Goal: Task Accomplishment & Management: Complete application form

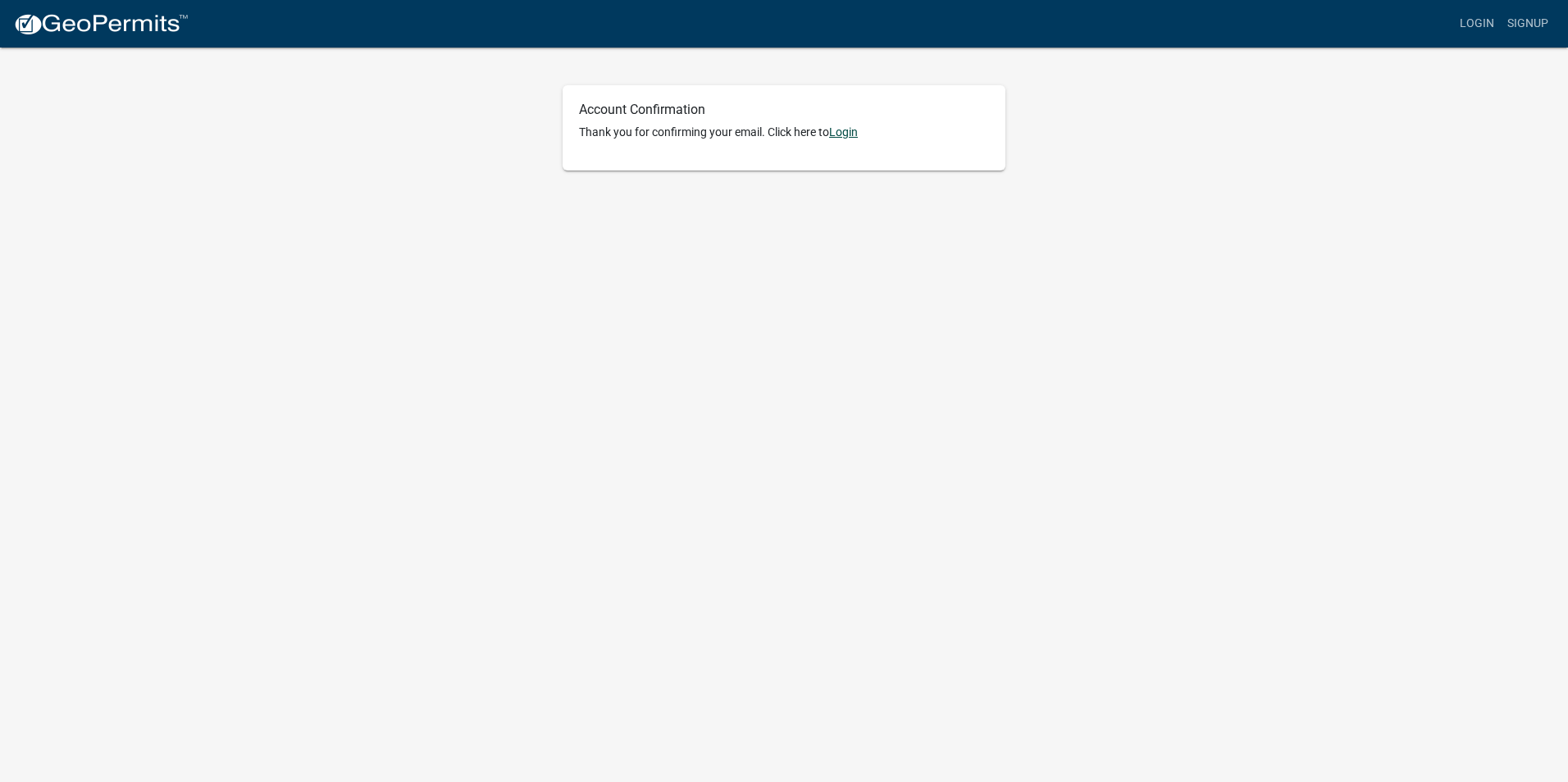
click at [841, 133] on link "Login" at bounding box center [844, 131] width 29 height 13
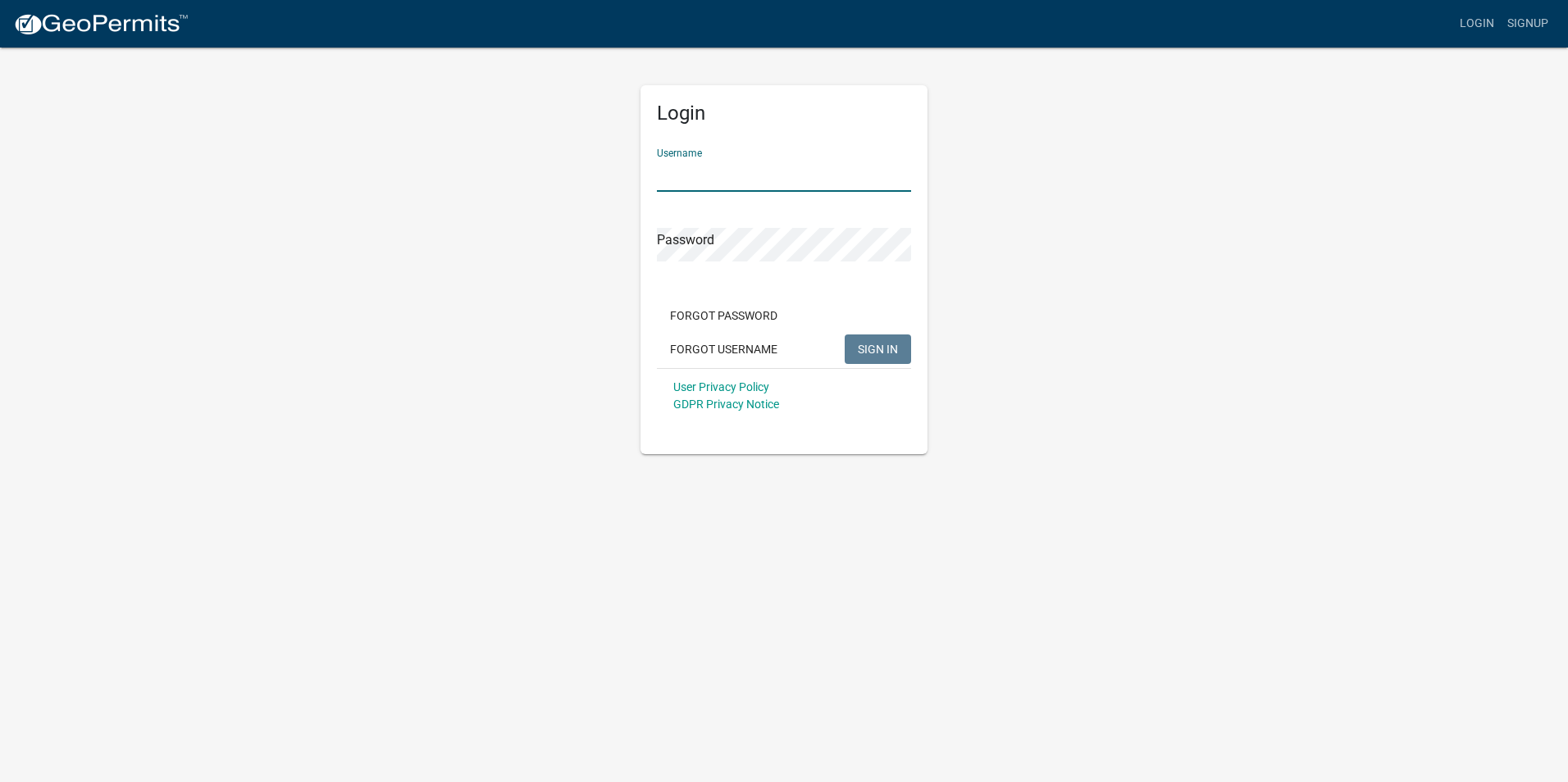
click at [743, 170] on input "Username" at bounding box center [784, 175] width 254 height 33
type input "Coastline Holdings"
click at [885, 344] on span "SIGN IN" at bounding box center [877, 348] width 40 height 13
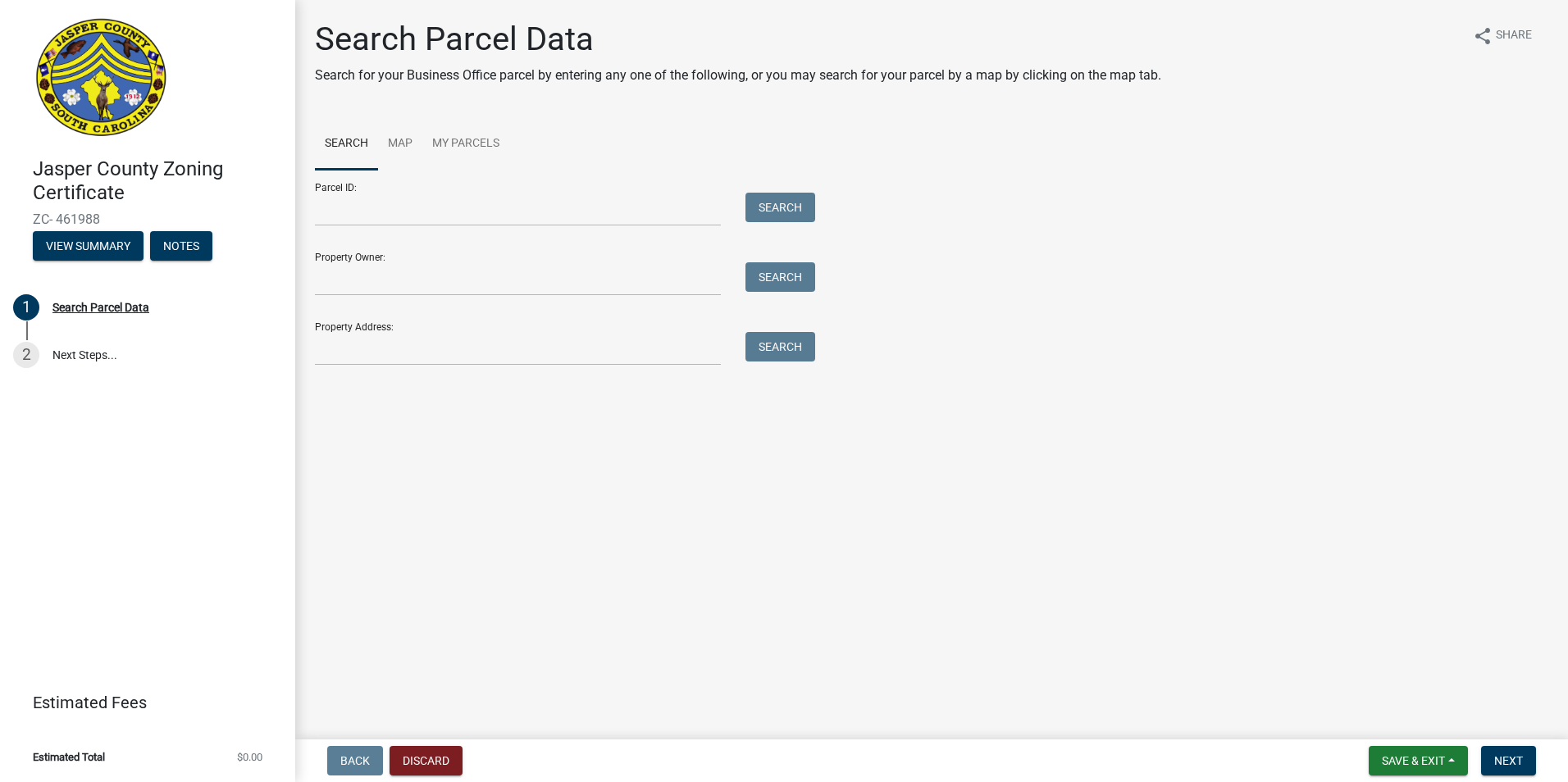
click at [409, 327] on div "Property Address: Search" at bounding box center [561, 337] width 492 height 57
click at [401, 341] on input "Property Address:" at bounding box center [518, 349] width 406 height 33
type input "[STREET_ADDRESS]"
click at [773, 341] on button "Search" at bounding box center [780, 347] width 69 height 29
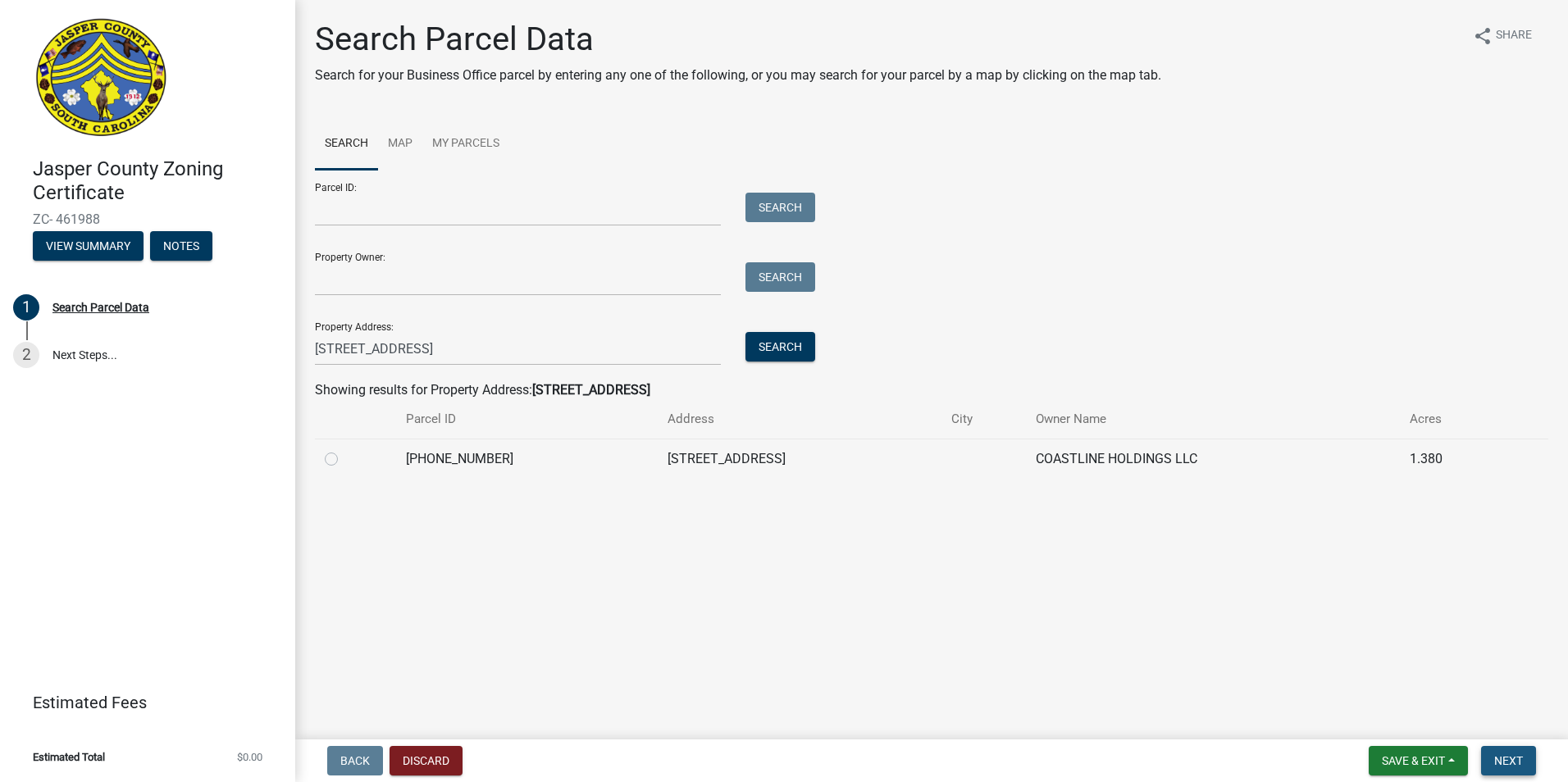
click at [1509, 759] on span "Next" at bounding box center [1509, 761] width 29 height 13
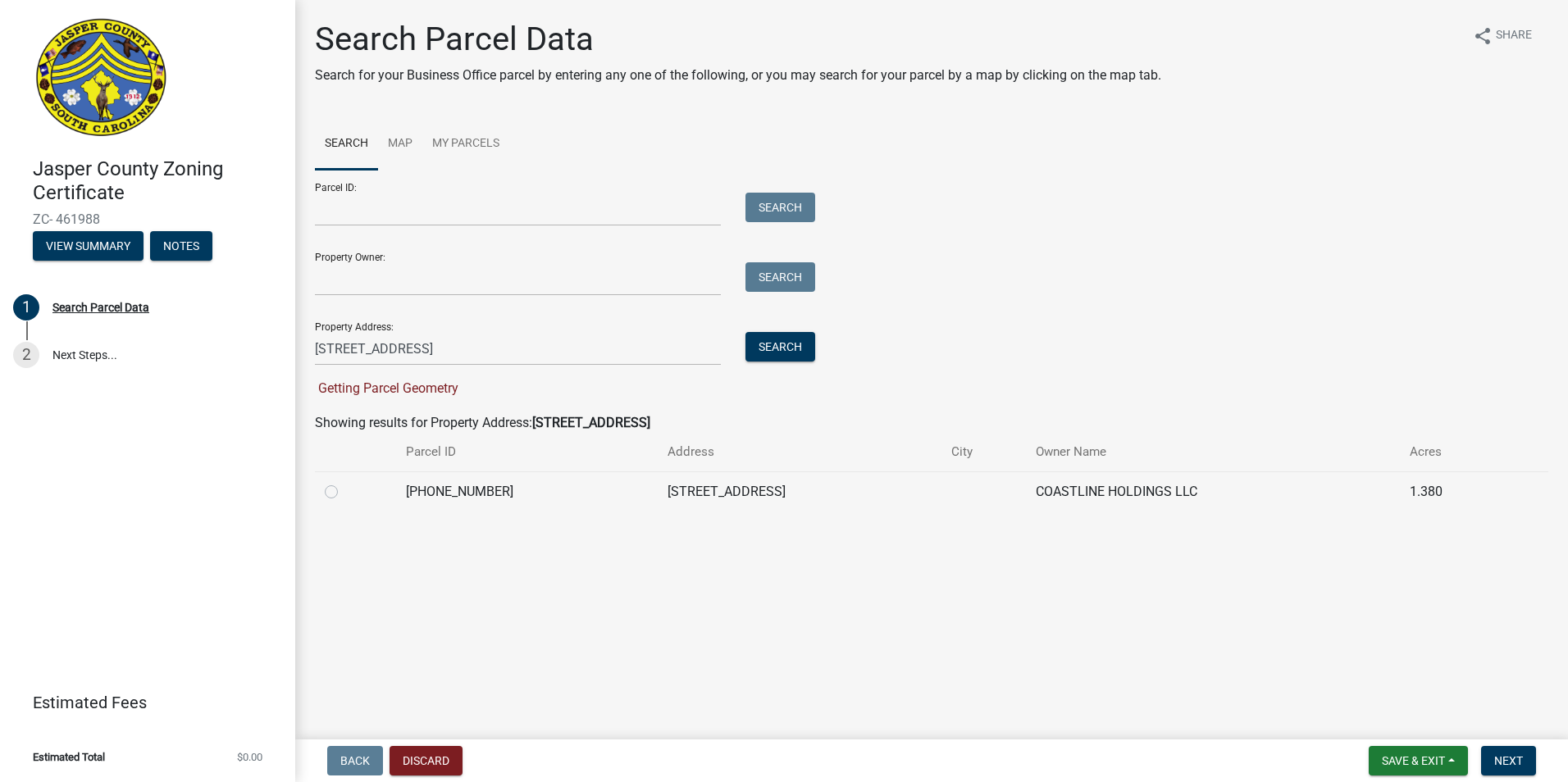
click at [323, 490] on td at bounding box center [356, 491] width 81 height 40
click at [344, 482] on label at bounding box center [344, 482] width 0 height 0
click at [344, 490] on input "radio" at bounding box center [350, 487] width 10 height 10
radio input "true"
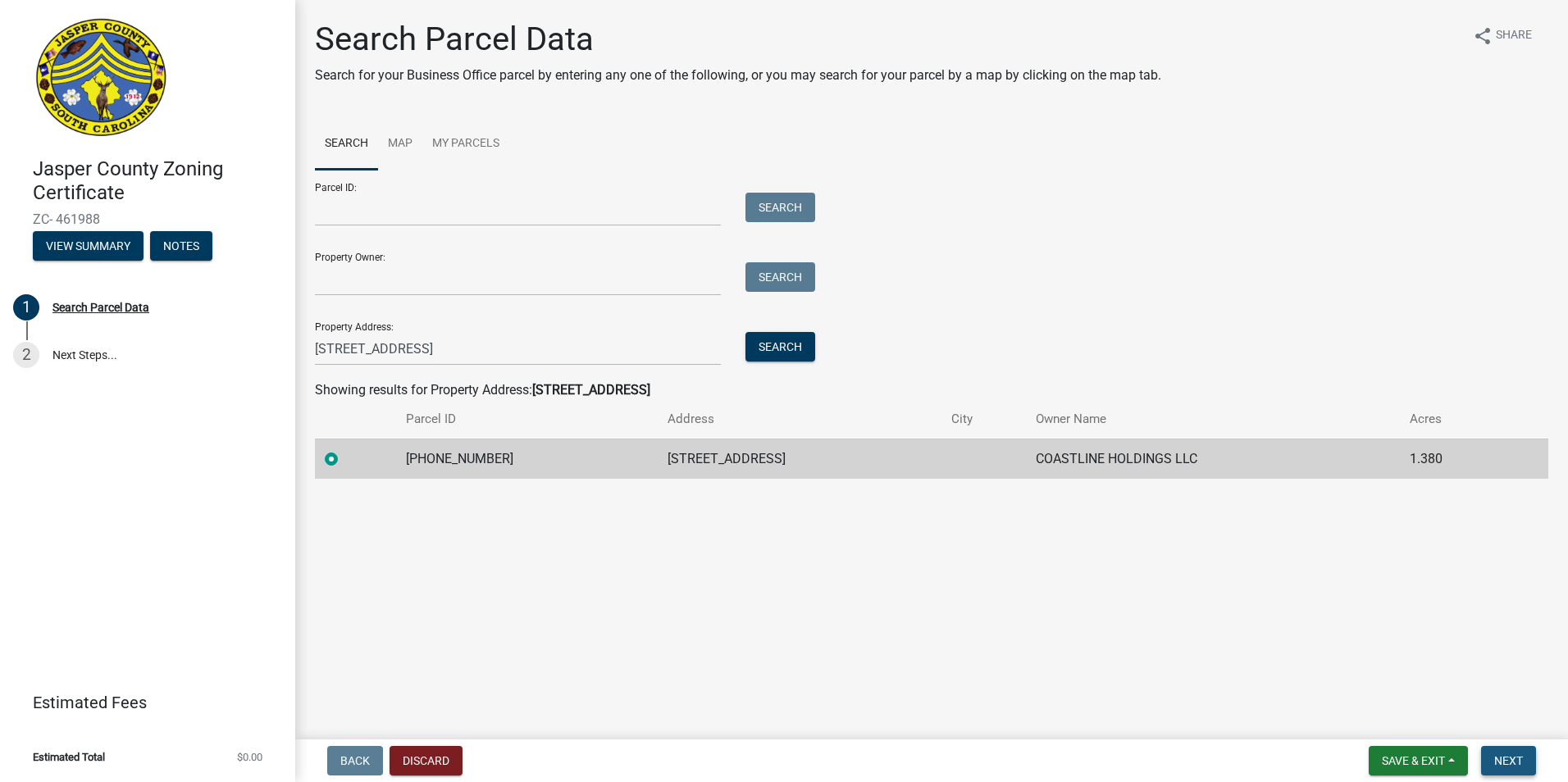
click at [1512, 759] on span "Next" at bounding box center [1509, 761] width 29 height 13
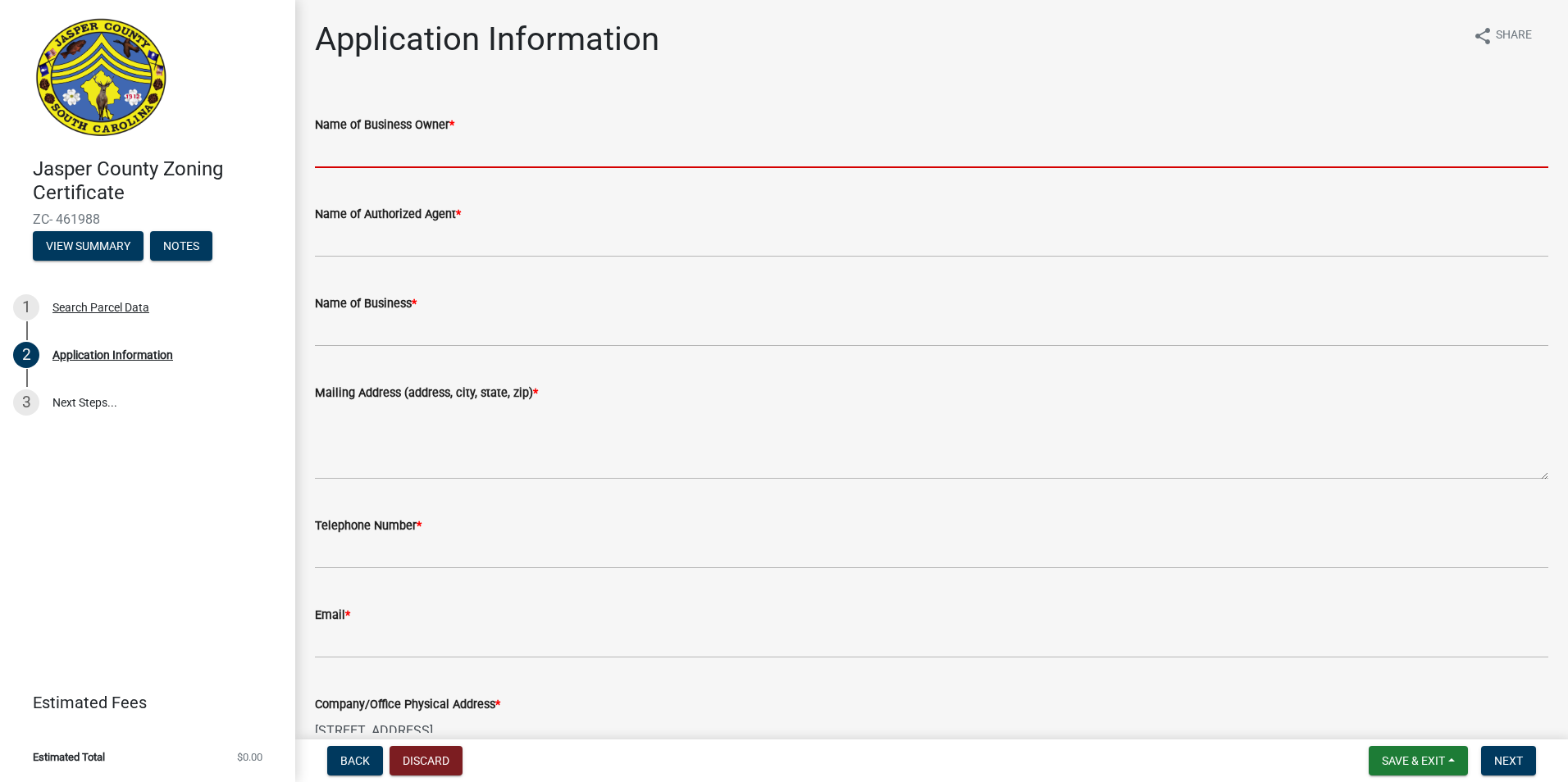
click at [555, 145] on input "Name of Business Owner *" at bounding box center [932, 151] width 1234 height 33
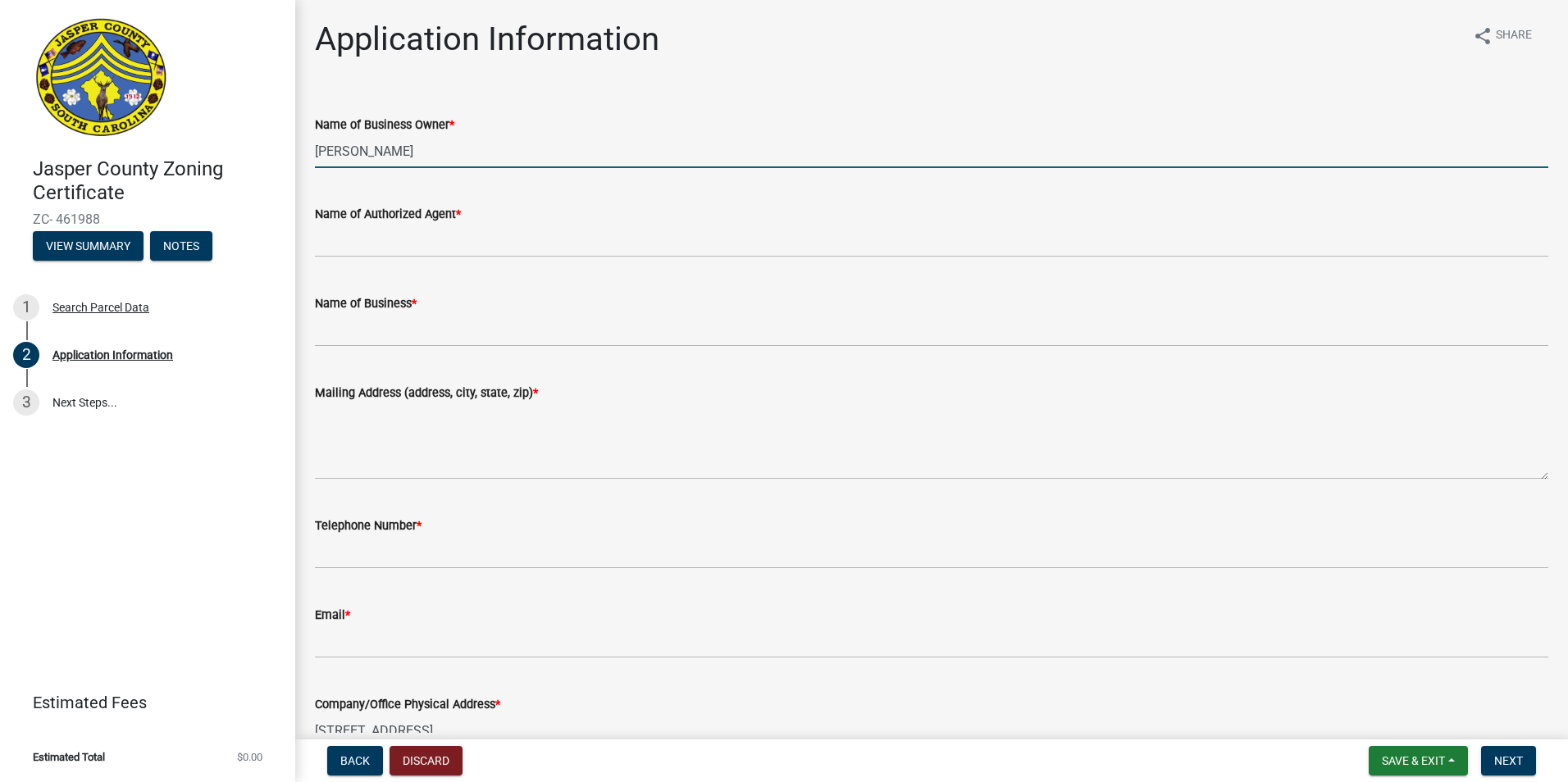
type input "Michael S Schmitt"
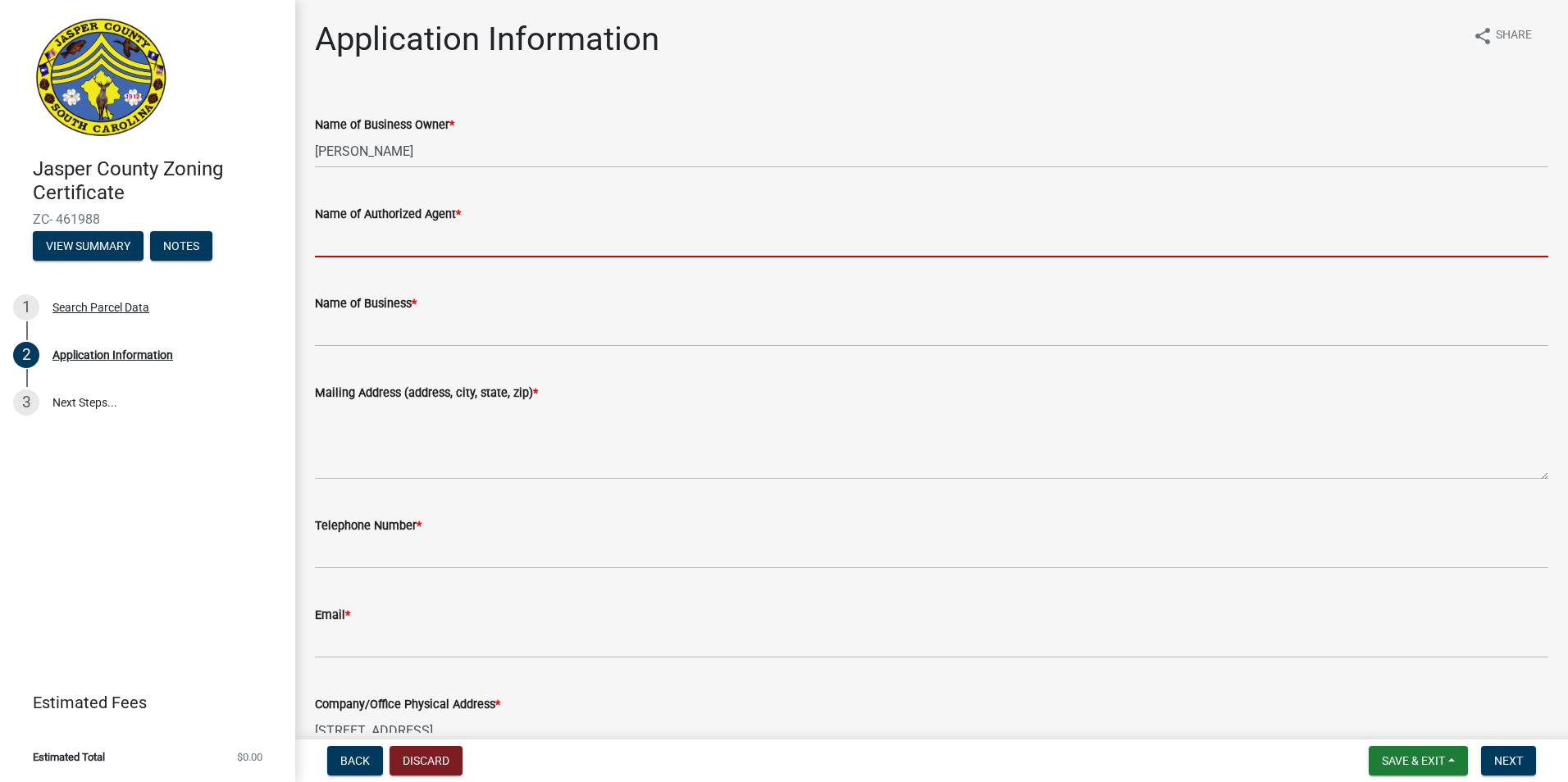
click at [479, 248] on input "Name of Authorized Agent *" at bounding box center [932, 240] width 1234 height 33
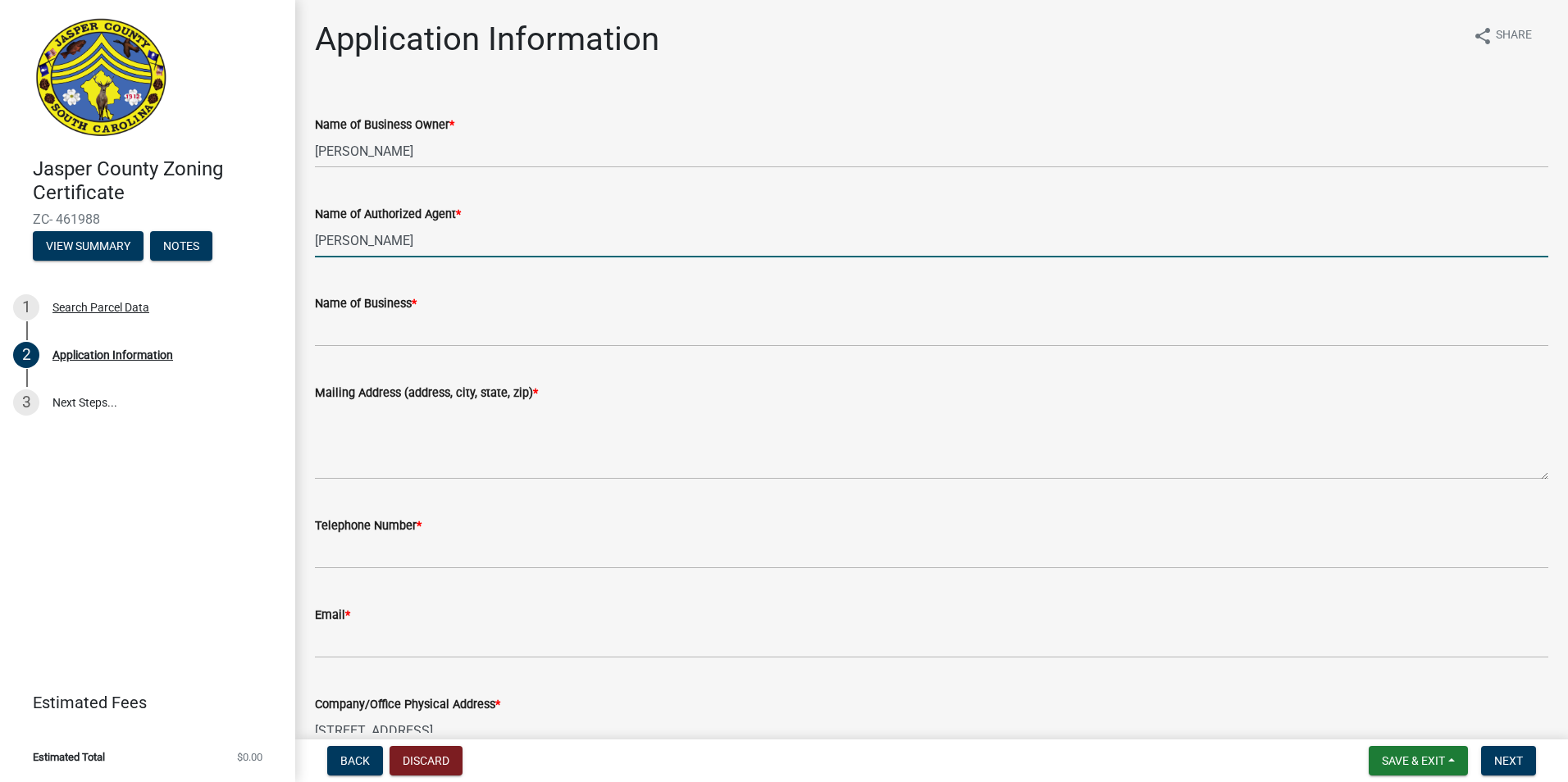
type input "Jennifer Gale"
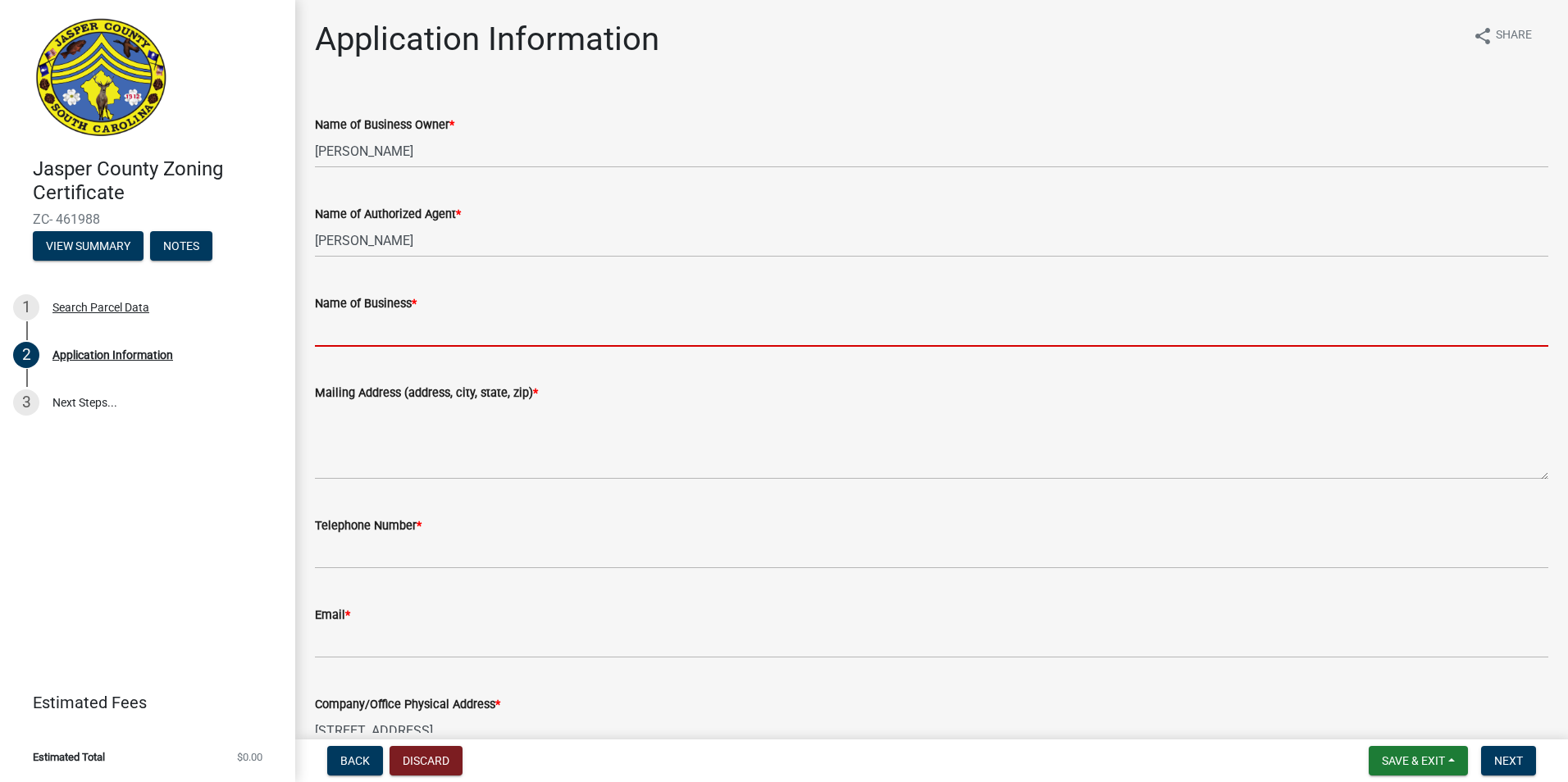
click at [469, 335] on input "Name of Business *" at bounding box center [932, 330] width 1234 height 33
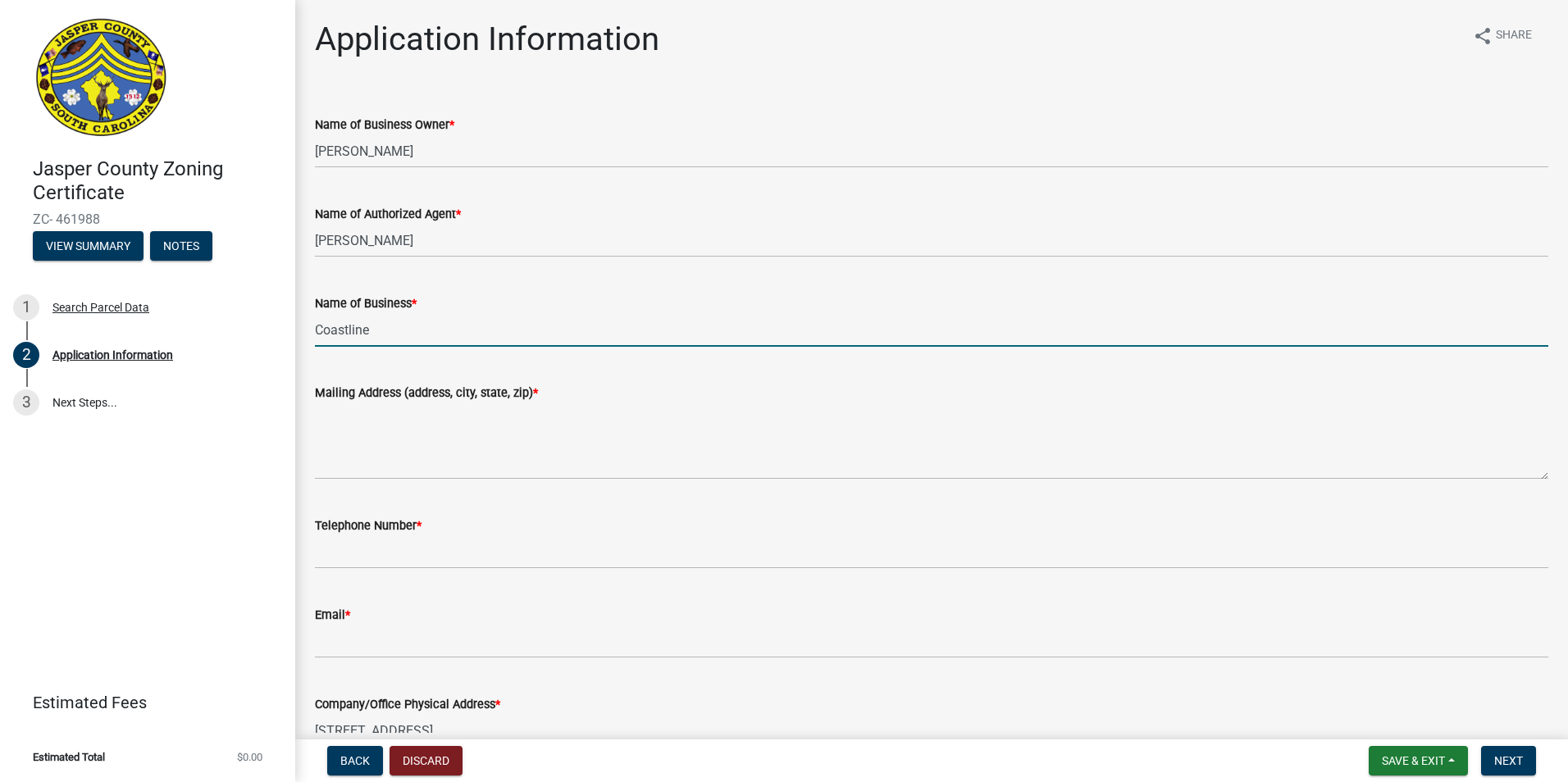
click at [469, 335] on input "Coastline" at bounding box center [932, 330] width 1234 height 33
click at [469, 335] on input "Coastline Hod" at bounding box center [932, 330] width 1234 height 33
type input "Coastline Holdings LLC"
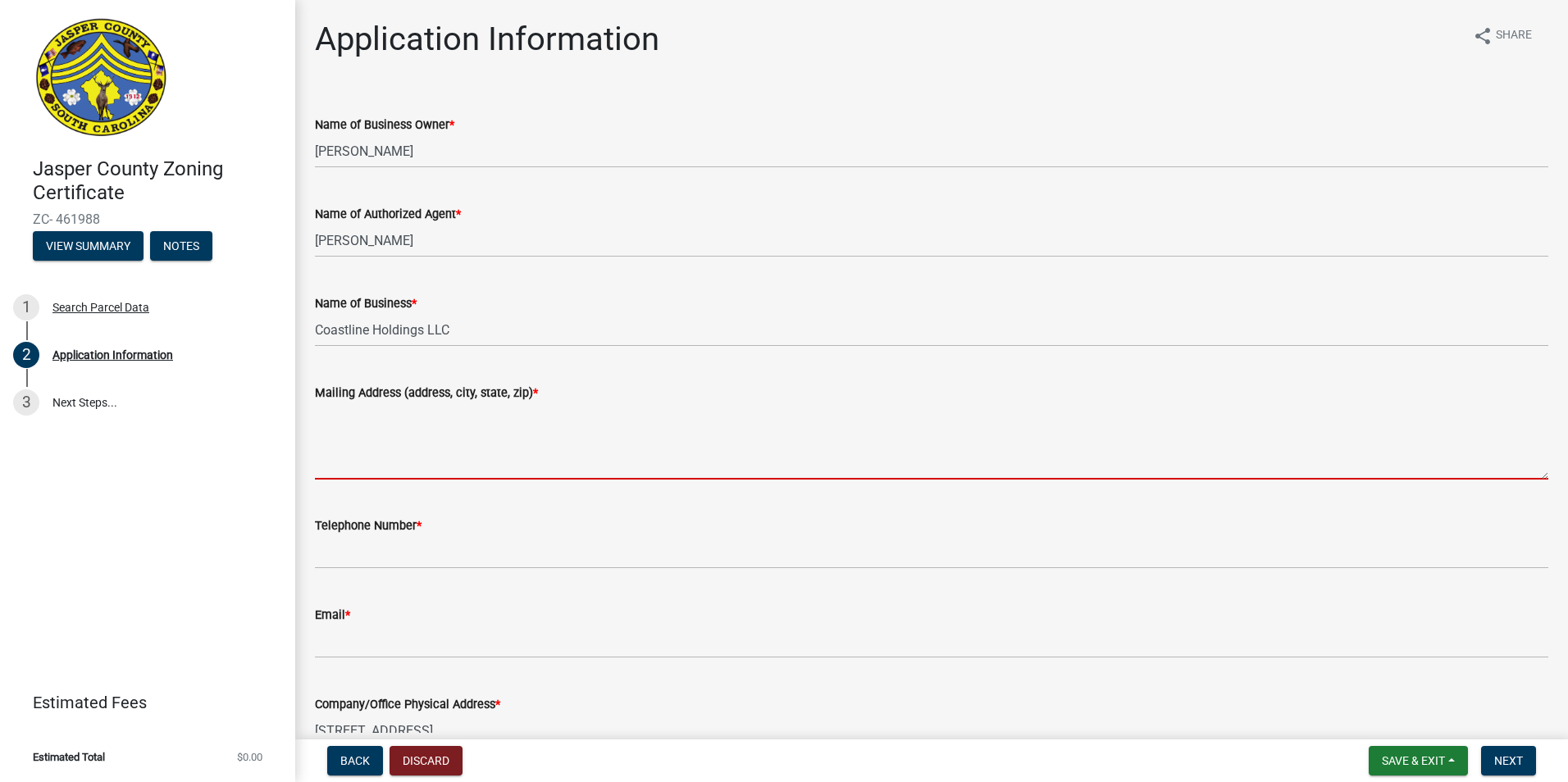
click at [443, 464] on textarea "Mailing Address (address, city, state, zip) *" at bounding box center [932, 441] width 1234 height 77
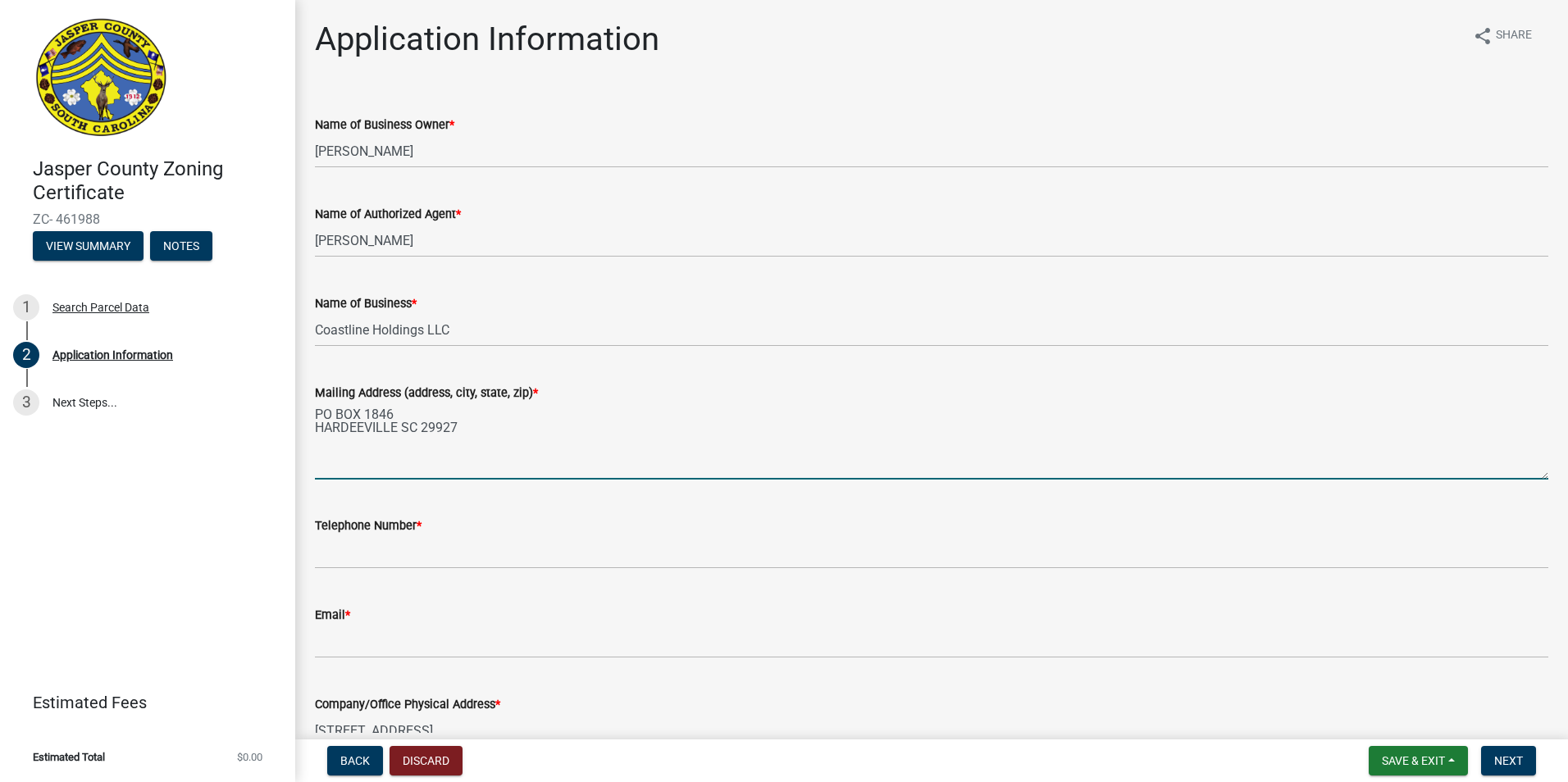
drag, startPoint x: 566, startPoint y: 449, endPoint x: 543, endPoint y: 471, distance: 31.8
click at [557, 457] on textarea "PO BOX 1846 HARDEEVILLE SC 29927" at bounding box center [932, 441] width 1234 height 77
type textarea "PO BOX 1846 HARDEEVILLE SC 29927"
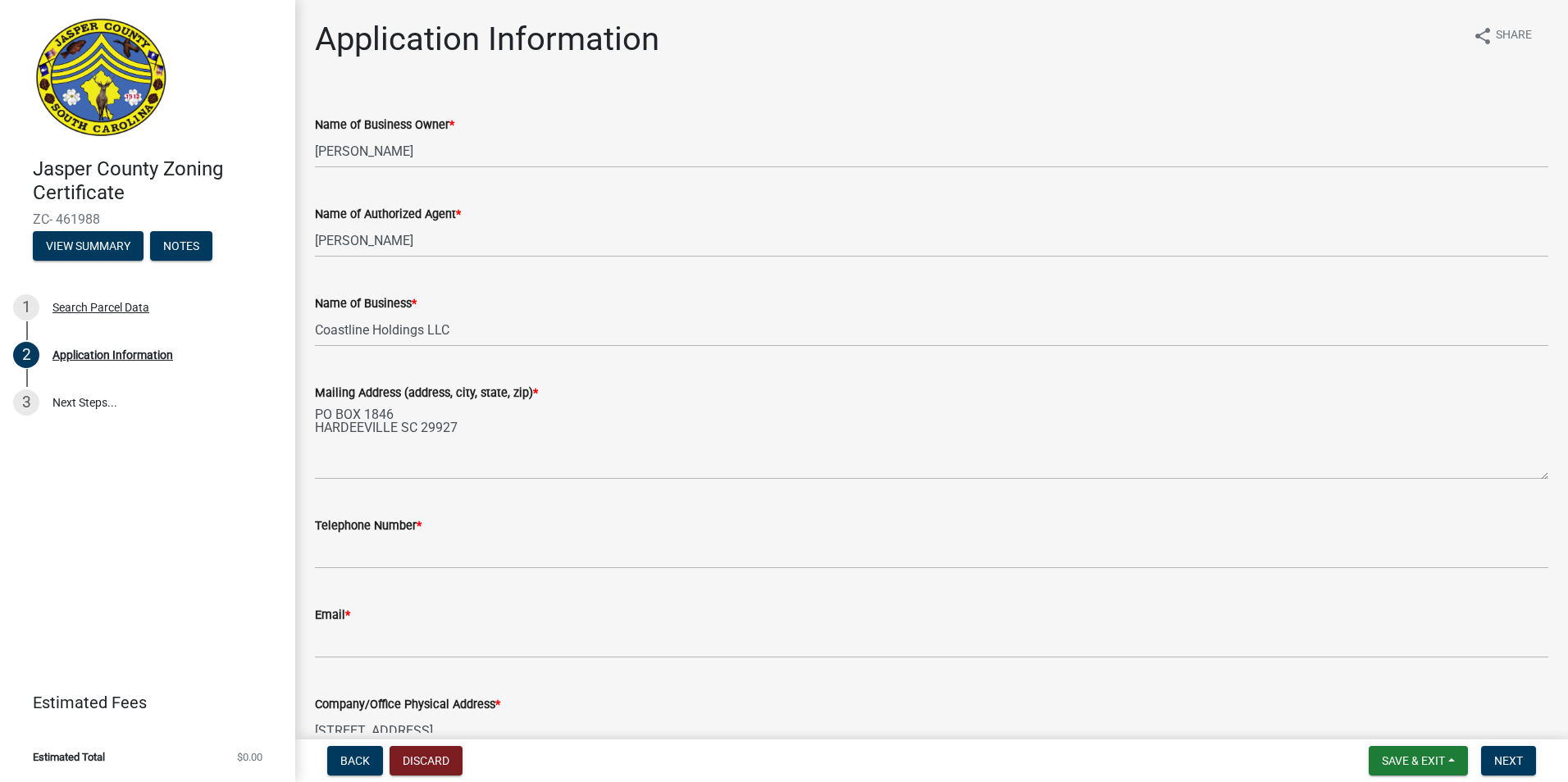
click at [510, 529] on div "Telephone Number *" at bounding box center [932, 525] width 1234 height 20
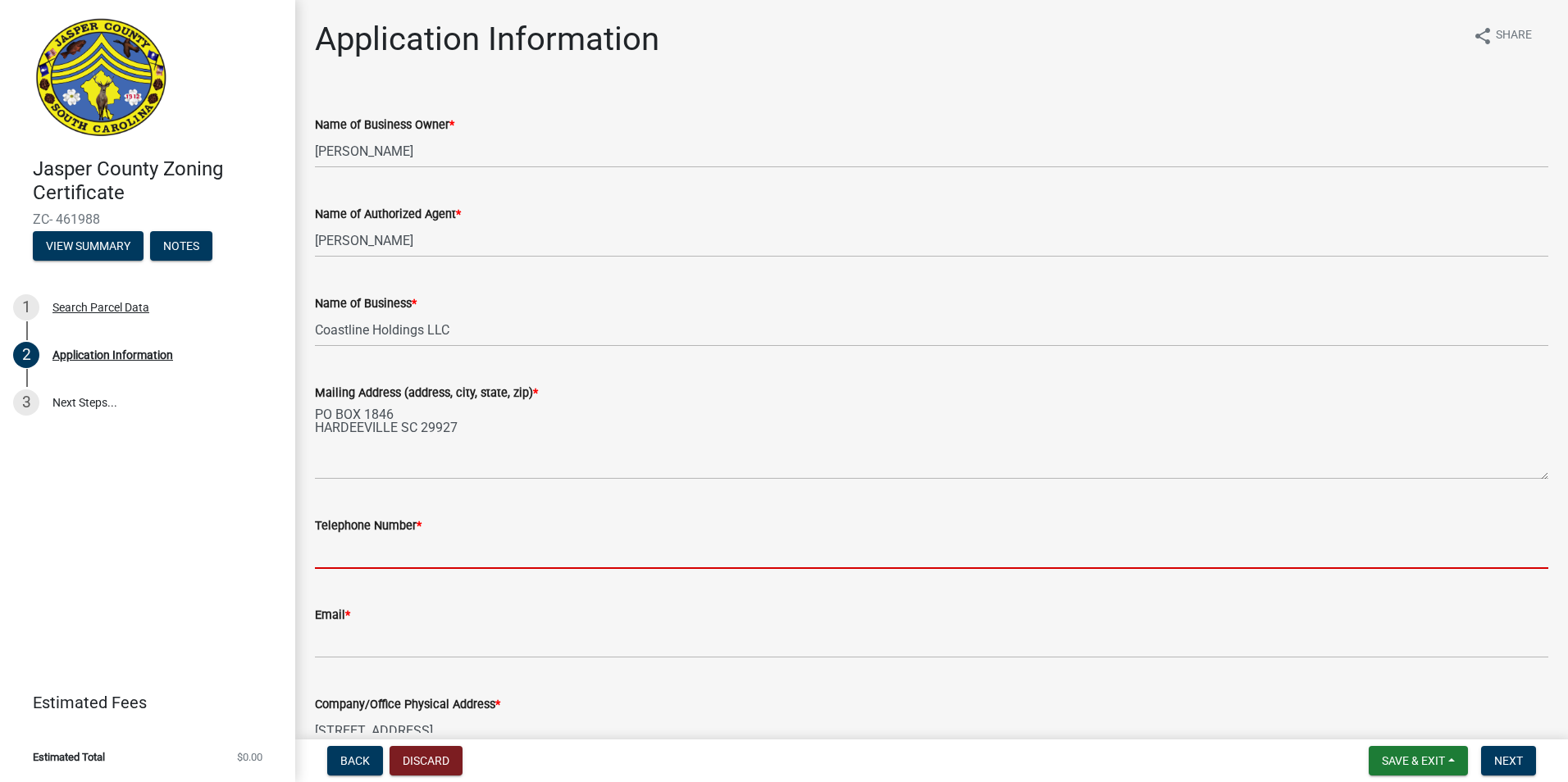
click at [491, 554] on input "Telephone Number *" at bounding box center [932, 552] width 1234 height 33
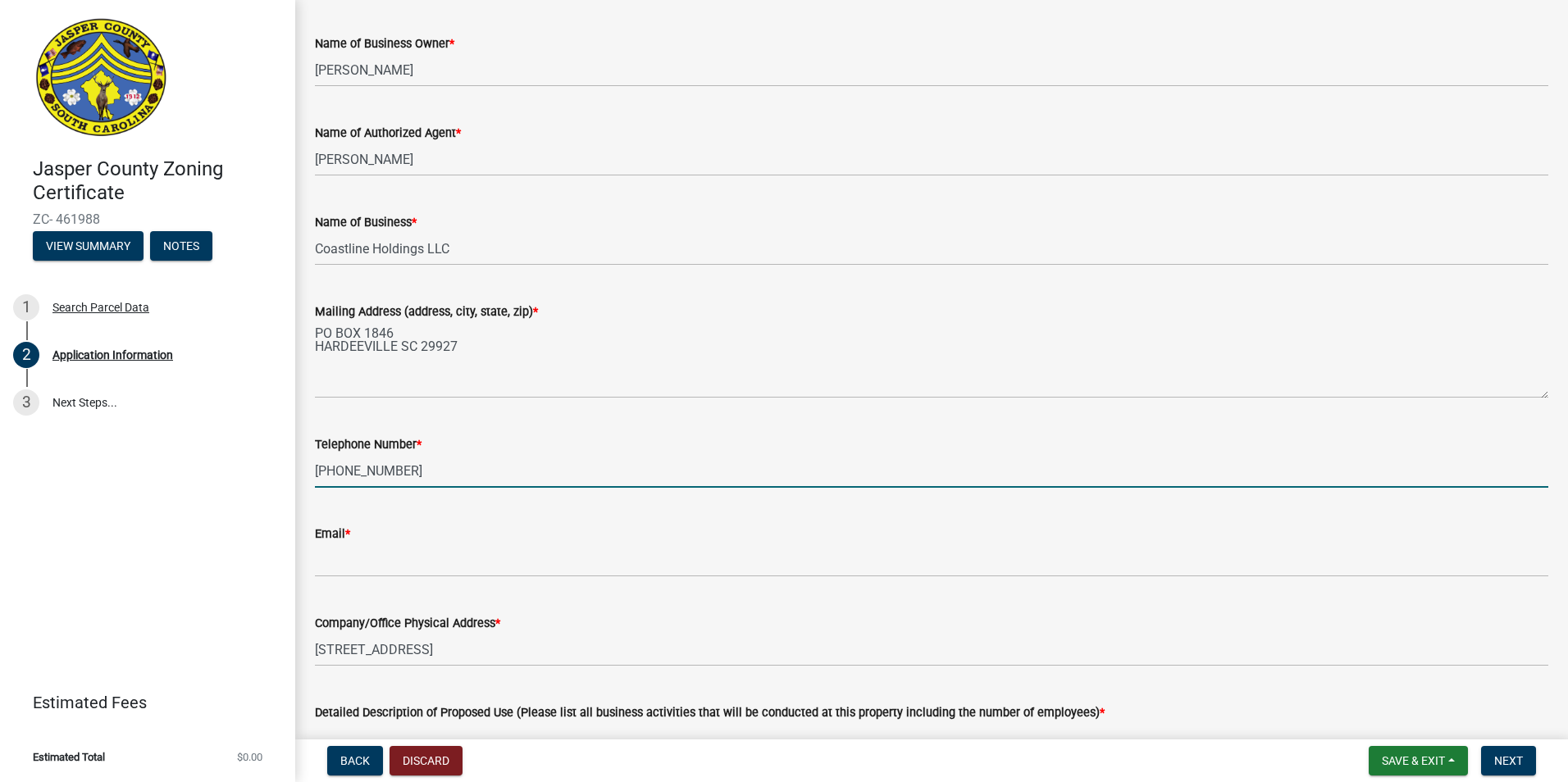
scroll to position [82, 0]
type input "843-784-2380"
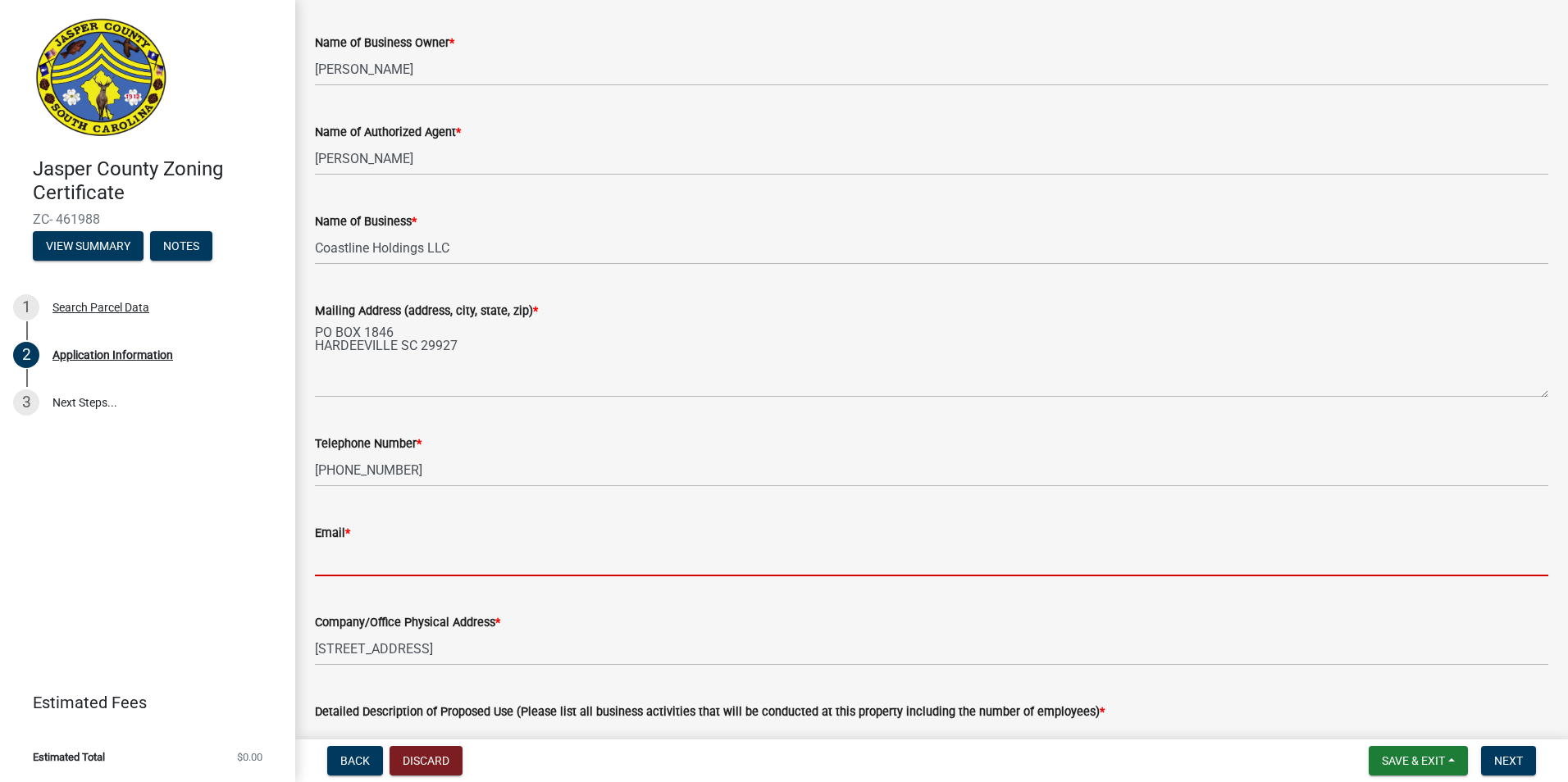
click at [455, 564] on input "Email *" at bounding box center [932, 559] width 1234 height 33
type input "jengale52@gmail.com"
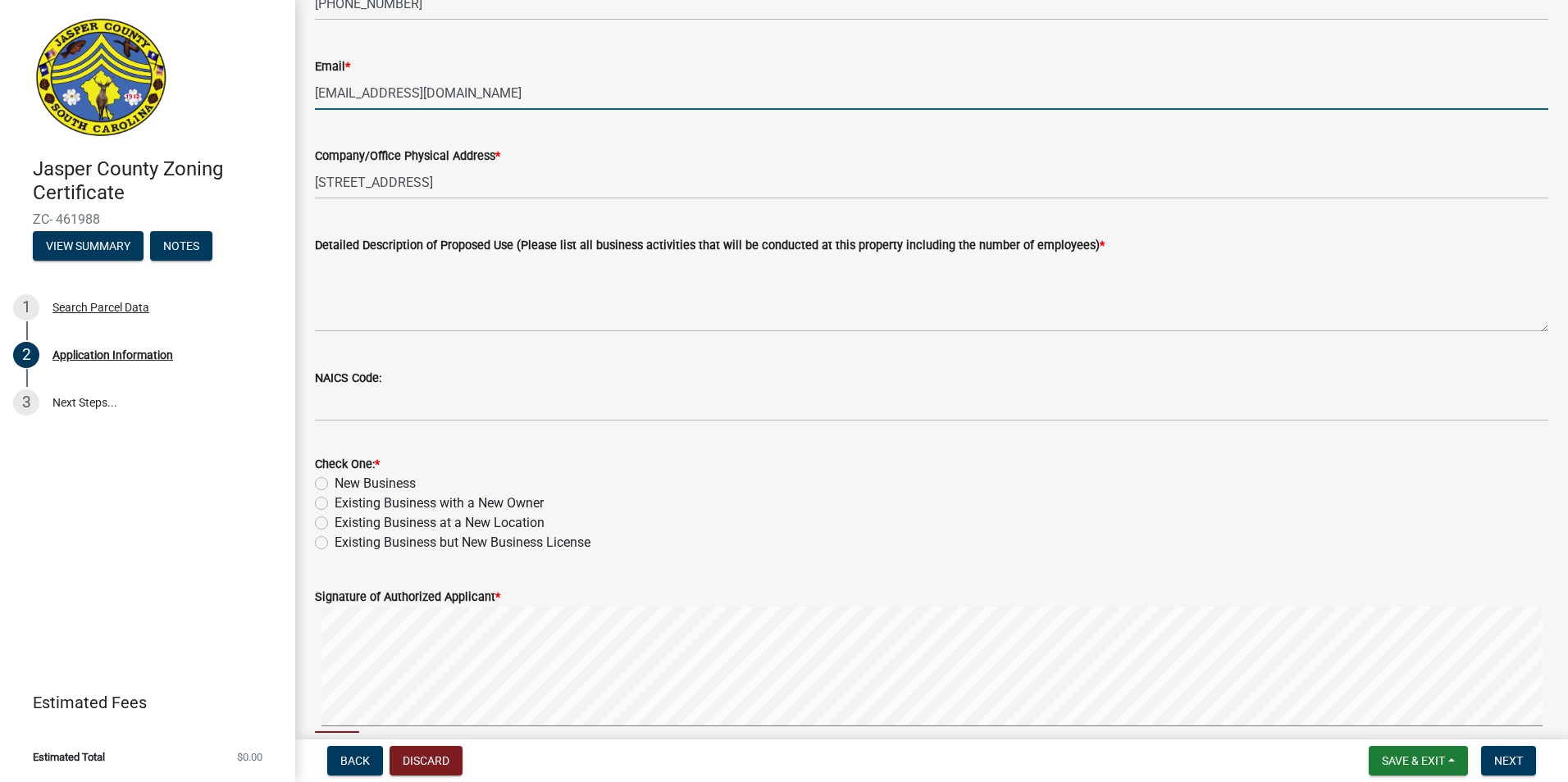
scroll to position [574, 0]
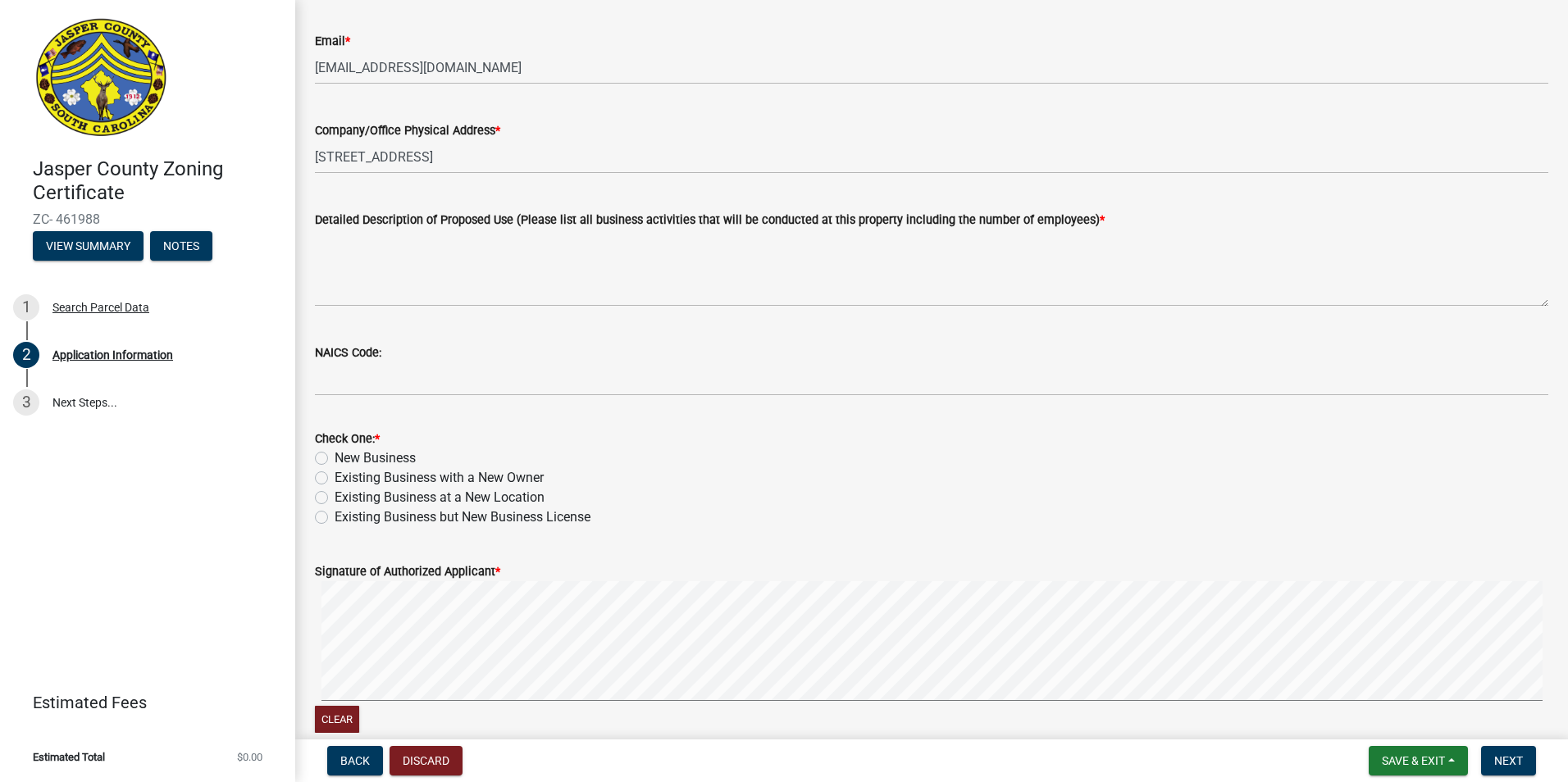
click at [335, 520] on label "Existing Business but New Business License" at bounding box center [463, 517] width 256 height 20
click at [335, 518] on input "Existing Business but New Business License" at bounding box center [340, 513] width 10 height 10
radio input "true"
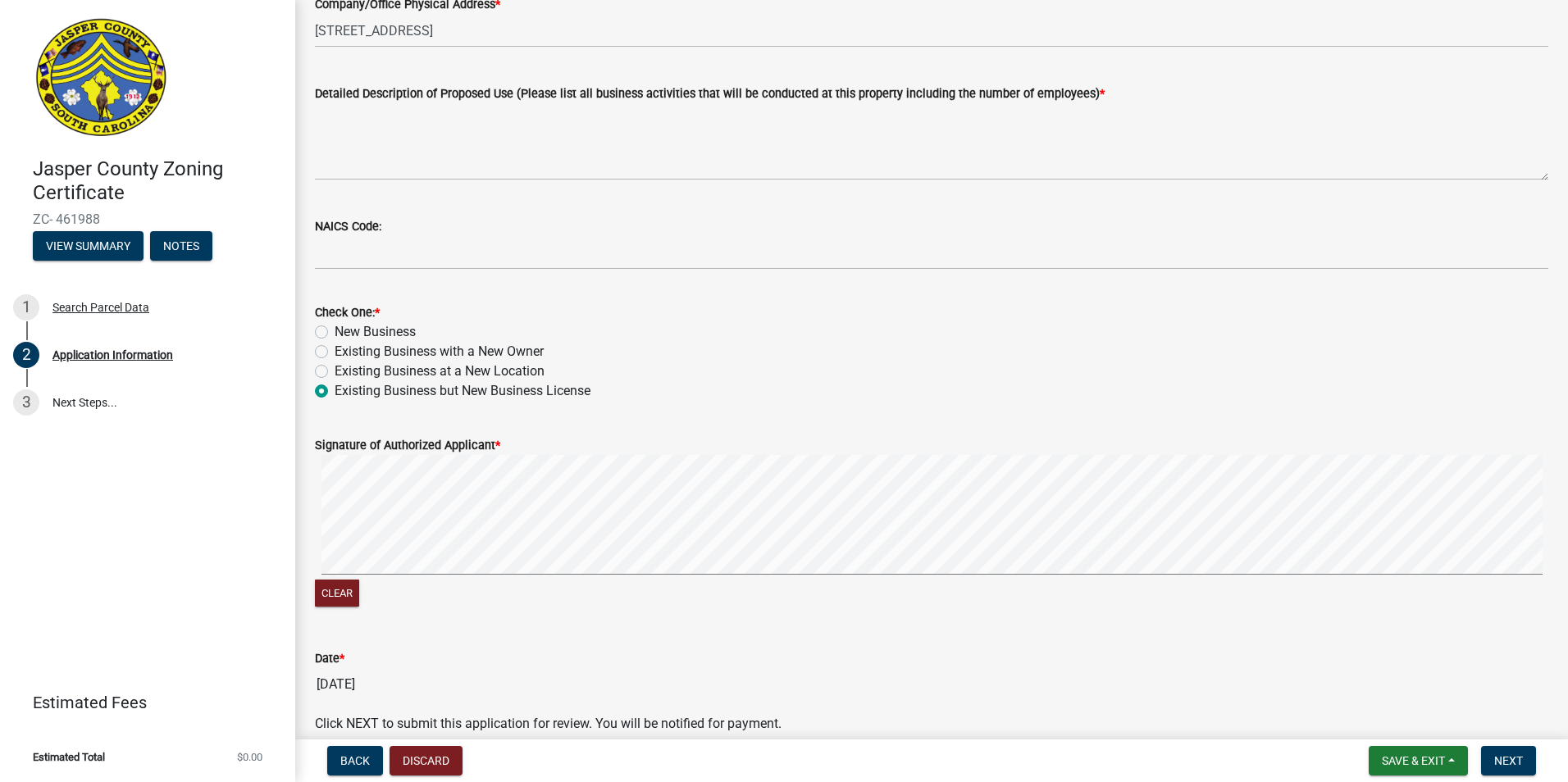
scroll to position [738, 0]
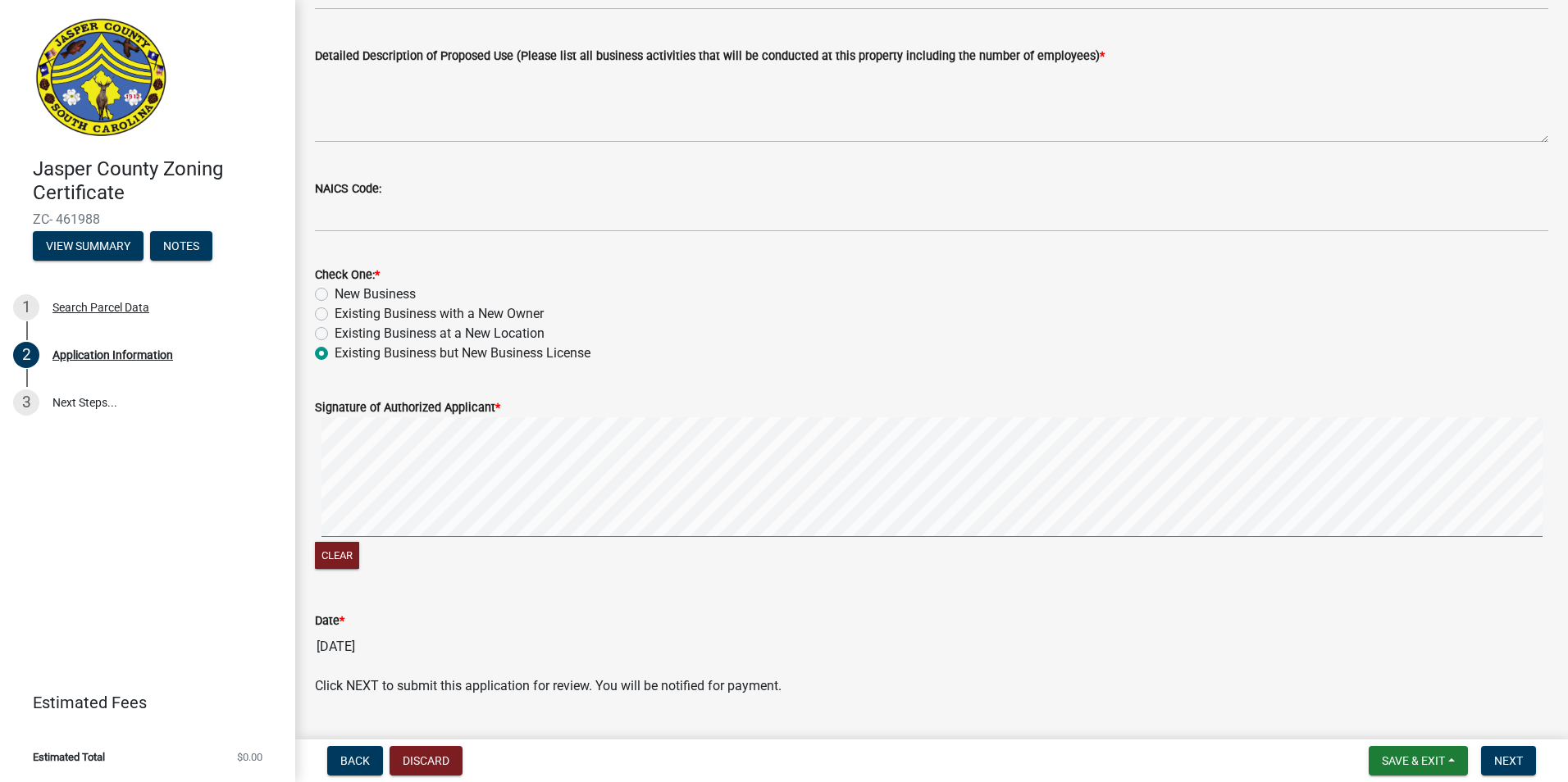
click at [468, 542] on div "Clear" at bounding box center [932, 558] width 1234 height 31
click at [348, 566] on button "Clear" at bounding box center [338, 556] width 45 height 27
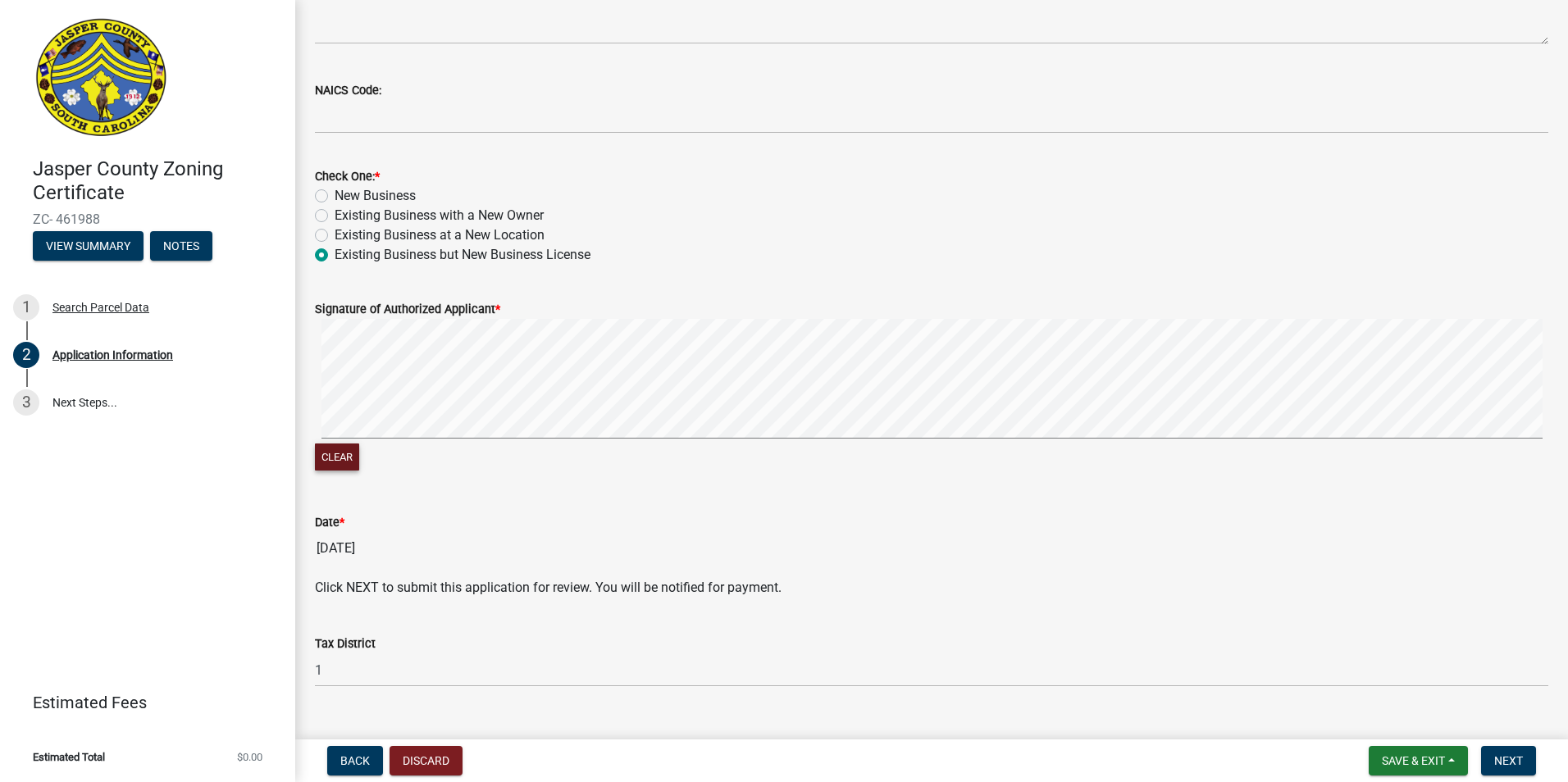
scroll to position [868, 0]
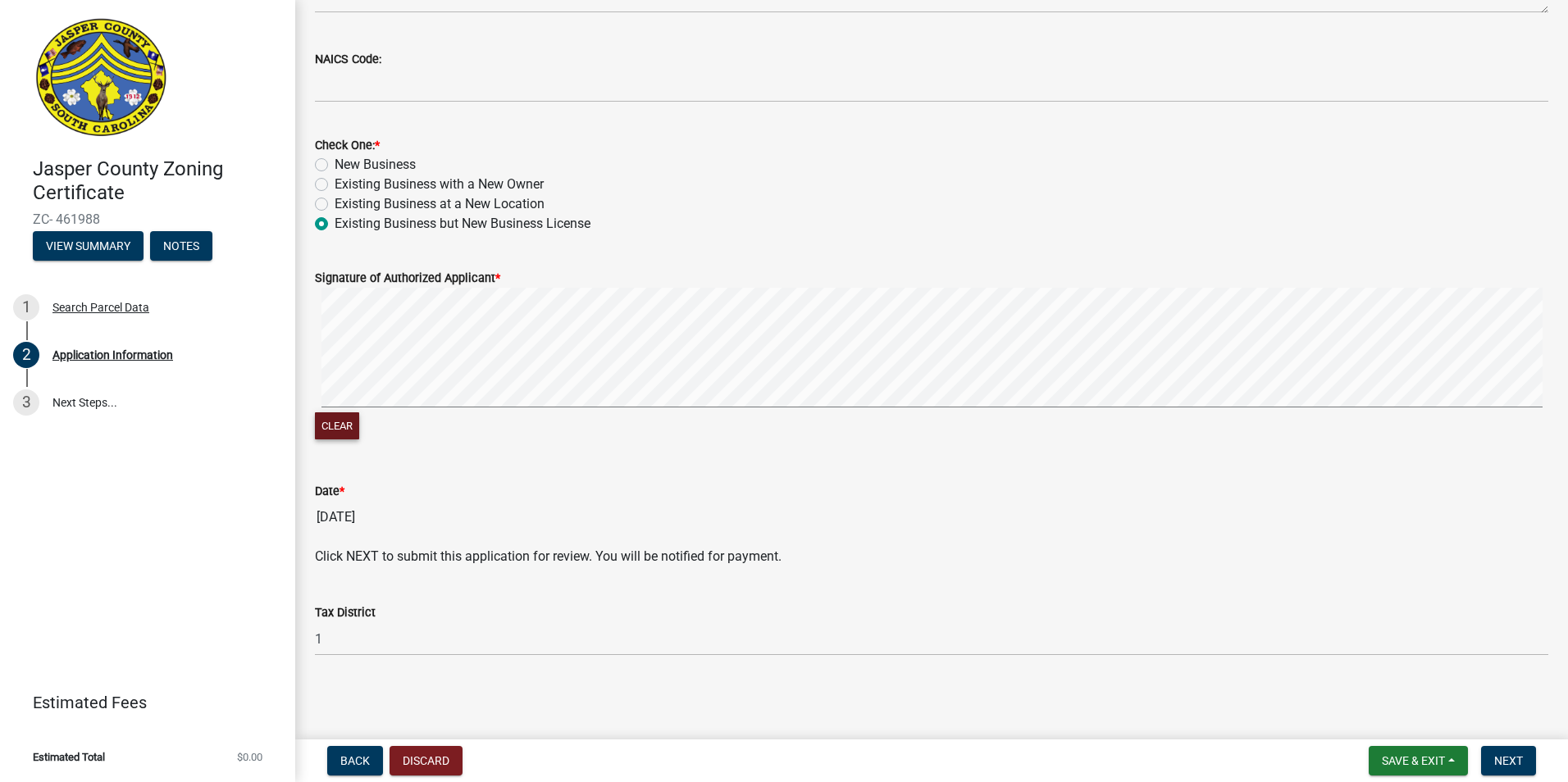
click at [339, 415] on button "Clear" at bounding box center [338, 427] width 45 height 27
click at [351, 434] on button "Clear" at bounding box center [338, 427] width 45 height 27
click at [344, 436] on button "Clear" at bounding box center [338, 427] width 45 height 27
click at [356, 428] on button "Clear" at bounding box center [338, 427] width 45 height 27
click at [327, 424] on button "Clear" at bounding box center [338, 427] width 45 height 27
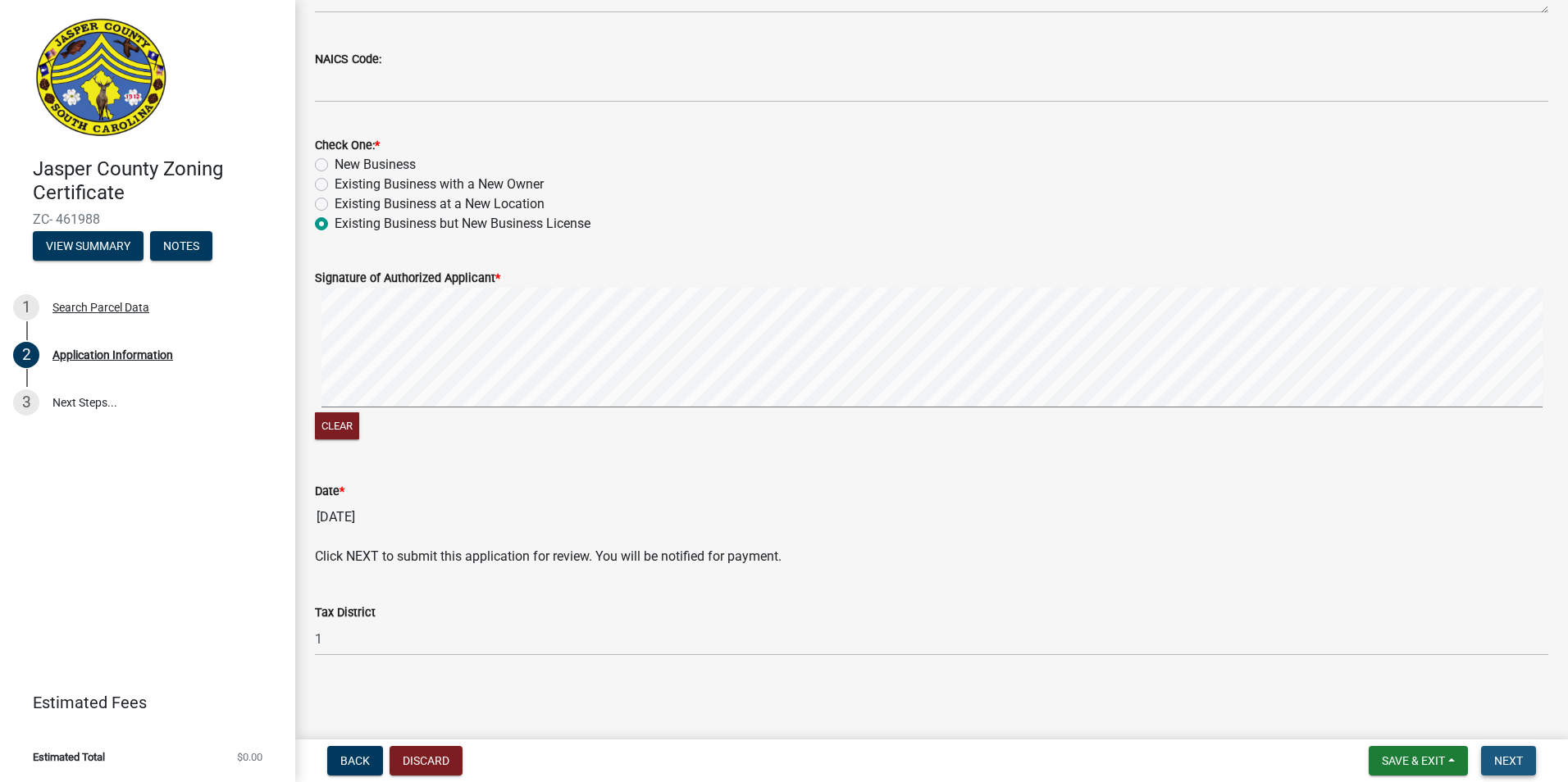
click at [1501, 755] on span "Next" at bounding box center [1509, 761] width 29 height 13
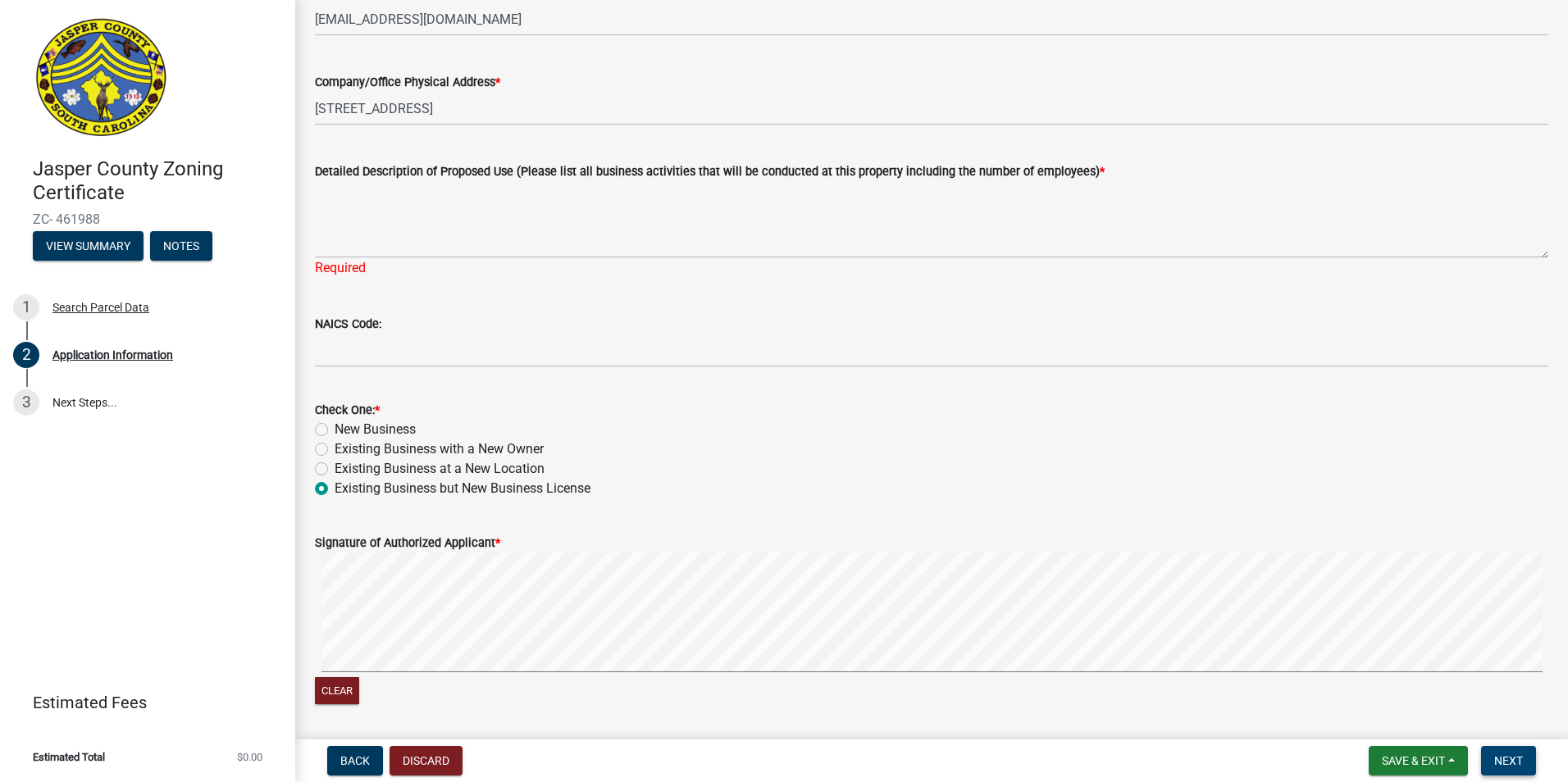
scroll to position [622, 0]
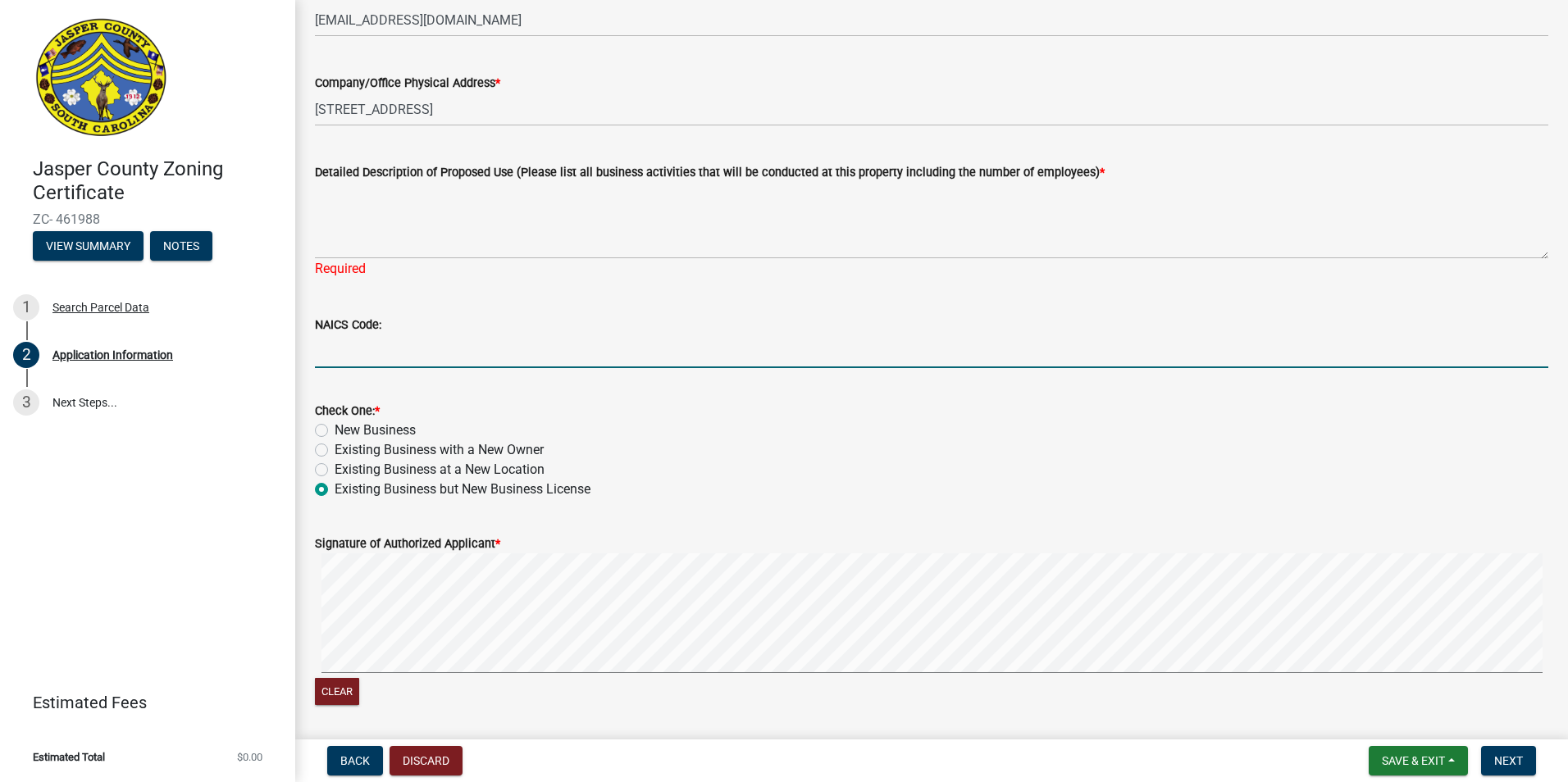
click at [419, 348] on input "NAICS Code:" at bounding box center [932, 351] width 1234 height 33
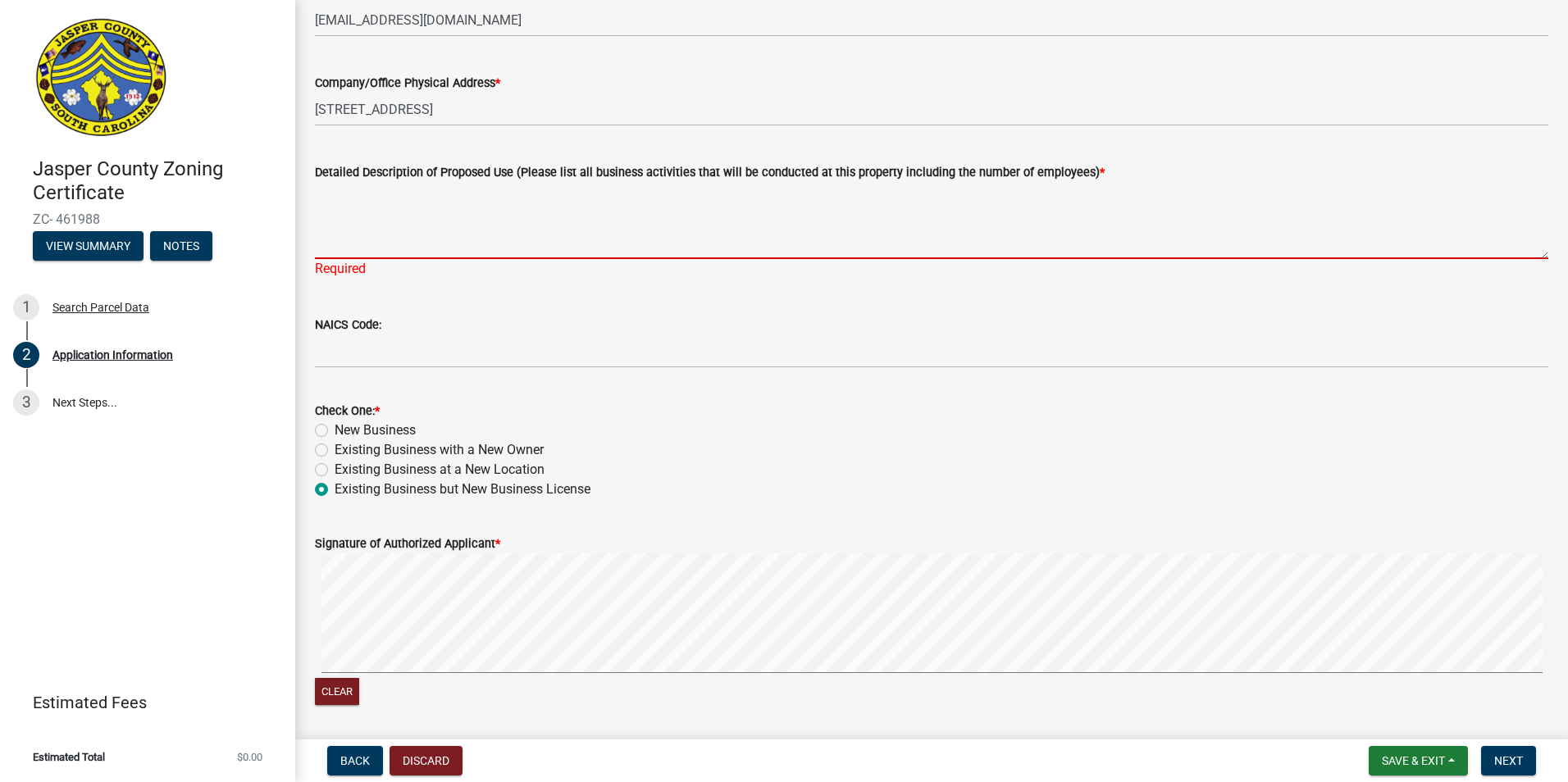
click at [431, 248] on textarea "Detailed Description of Proposed Use (Please list all business activities that …" at bounding box center [932, 221] width 1234 height 77
click at [512, 275] on div "Required" at bounding box center [932, 269] width 1234 height 20
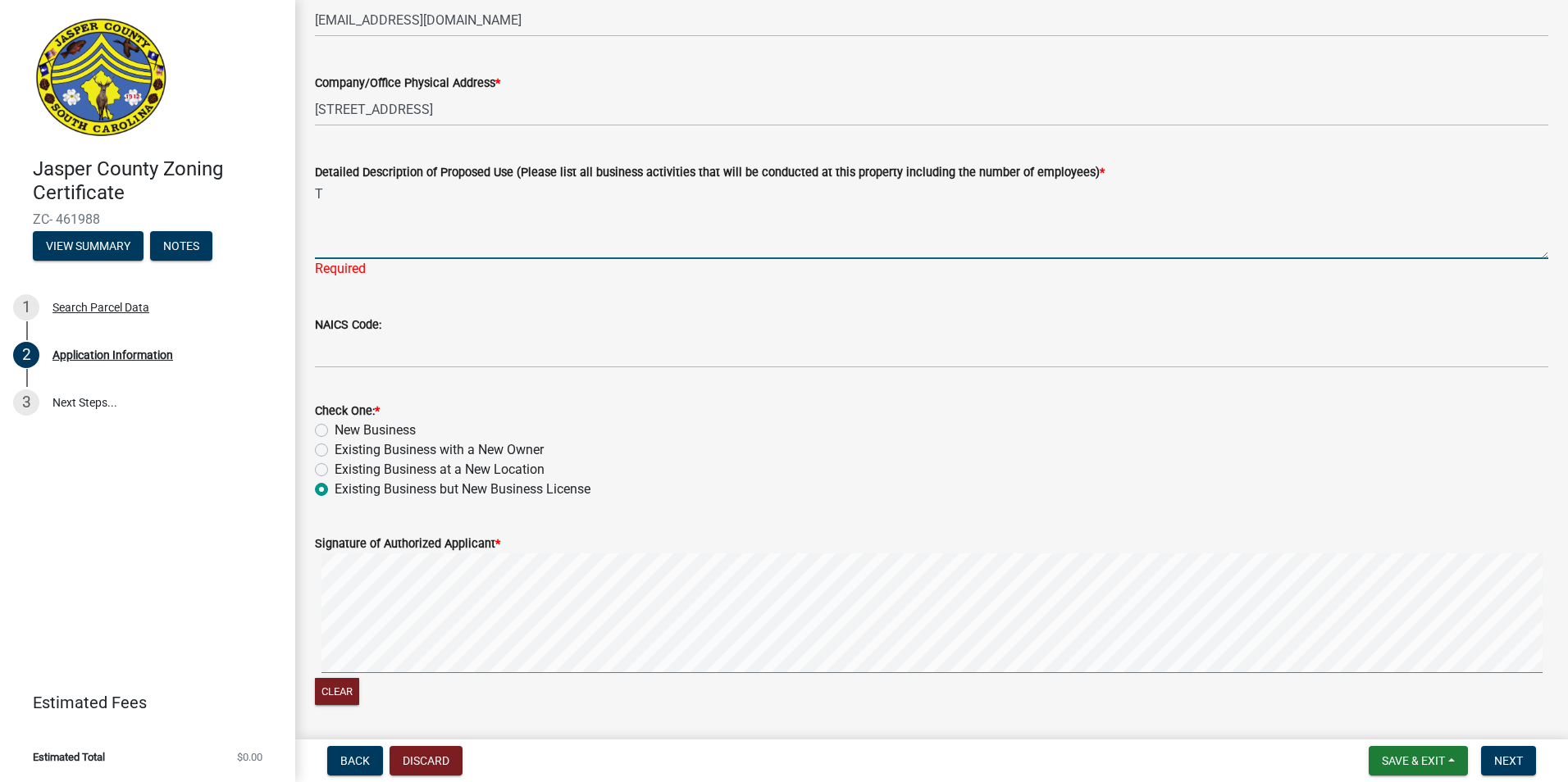
click at [534, 254] on textarea "T" at bounding box center [932, 221] width 1234 height 77
type textarea "T"
click at [534, 254] on textarea "This is a s" at bounding box center [932, 221] width 1234 height 77
click at [534, 254] on textarea "This is a" at bounding box center [932, 221] width 1234 height 77
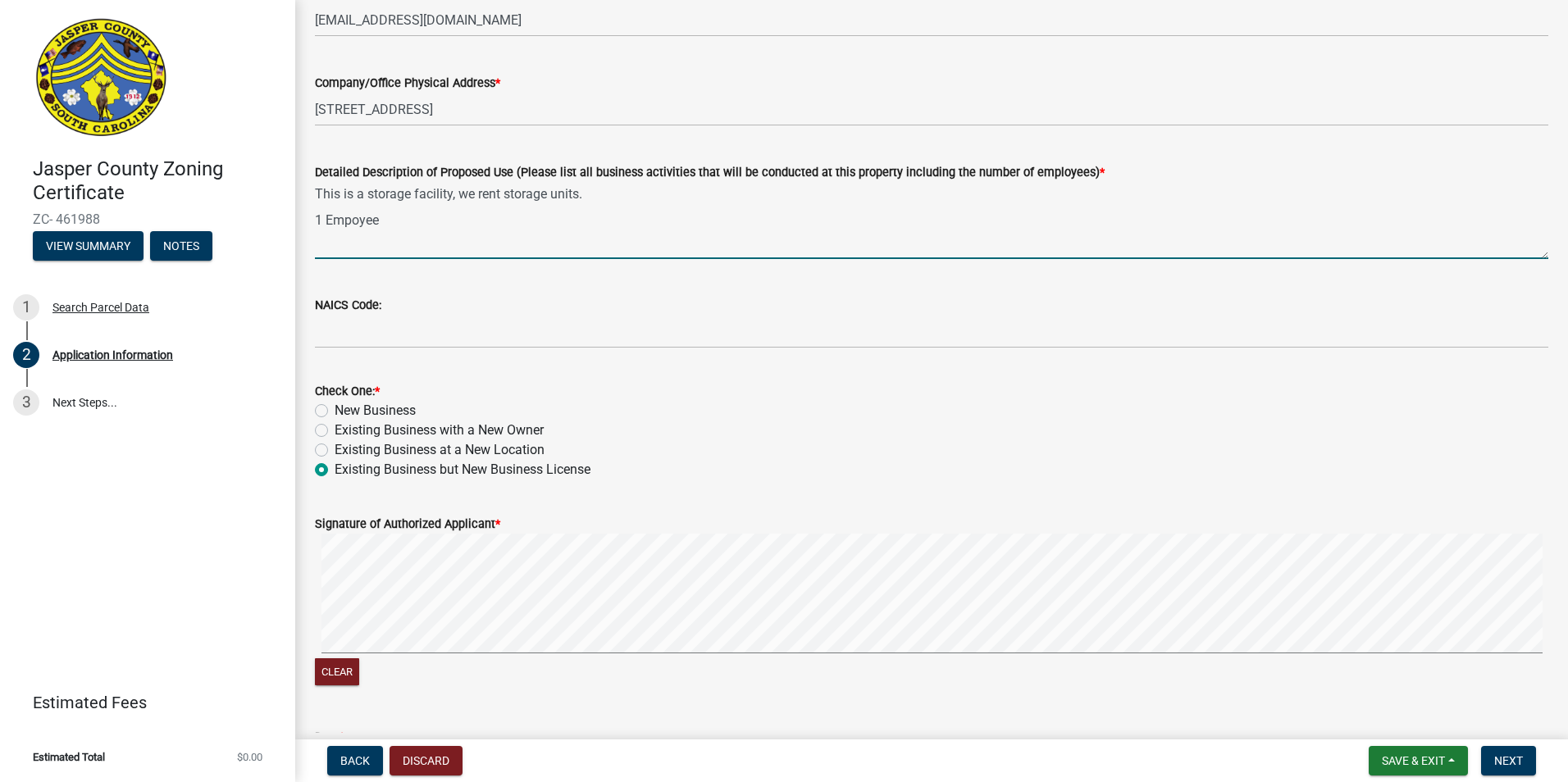
click at [600, 196] on textarea "This is a storage facility, we rent storage units. 1 Empoyee" at bounding box center [932, 221] width 1234 height 77
click at [703, 201] on textarea "This is a storage facility, we rent storage units/and parking spaces 1 Empoyee" at bounding box center [932, 221] width 1234 height 77
click at [584, 197] on textarea "This is a storage facility, we rent storage units/spaces 1 Empoyee" at bounding box center [932, 221] width 1234 height 77
drag, startPoint x: 697, startPoint y: 199, endPoint x: 578, endPoint y: 202, distance: 119.0
click at [696, 199] on textarea "This is a storage facility, we rent storage units/parking spaces 1 Empoyee" at bounding box center [932, 221] width 1234 height 77
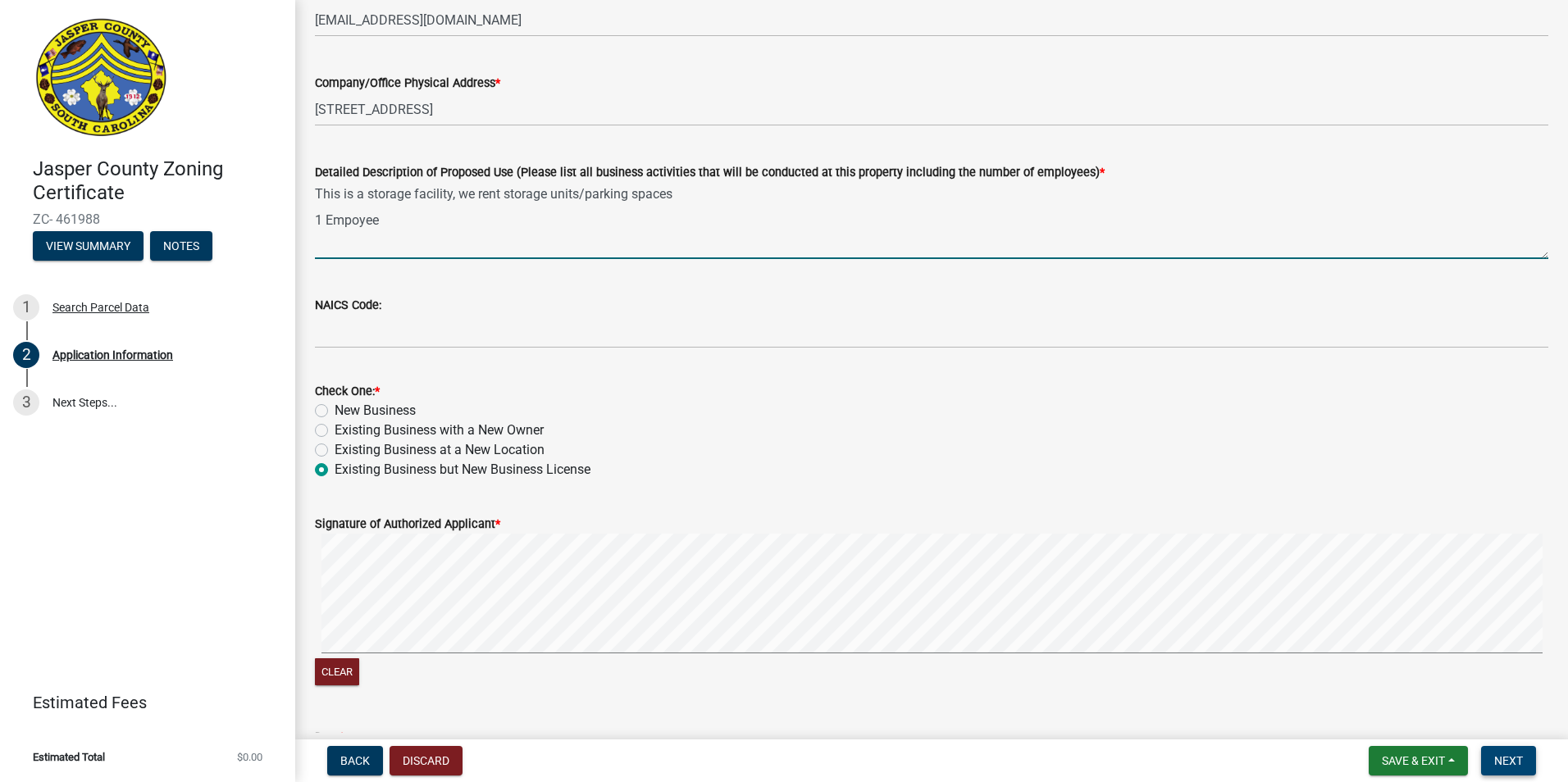
type textarea "This is a storage facility, we rent storage units/parking spaces 1 Empoyee"
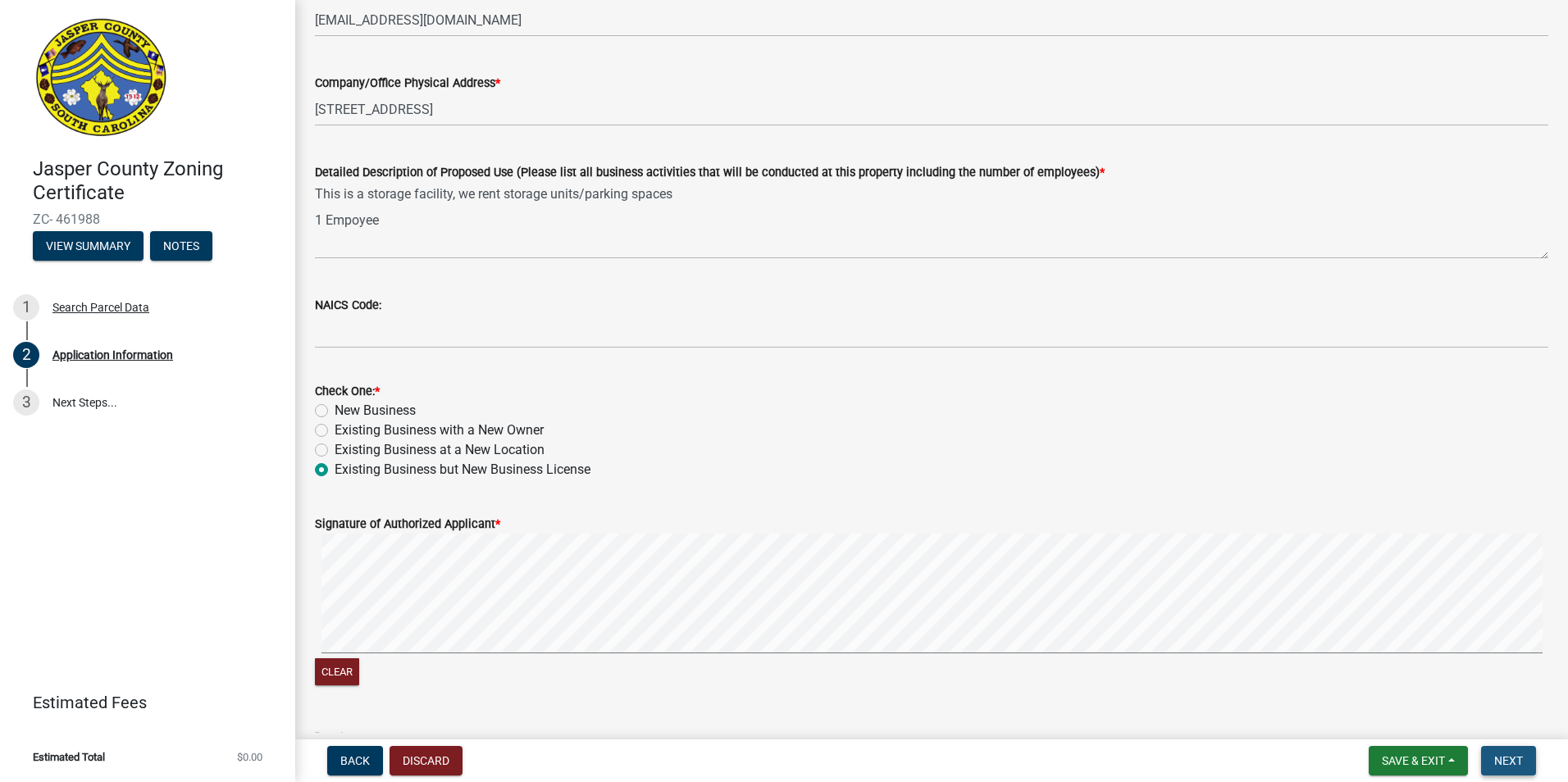
click at [1497, 766] on span "Next" at bounding box center [1509, 761] width 29 height 13
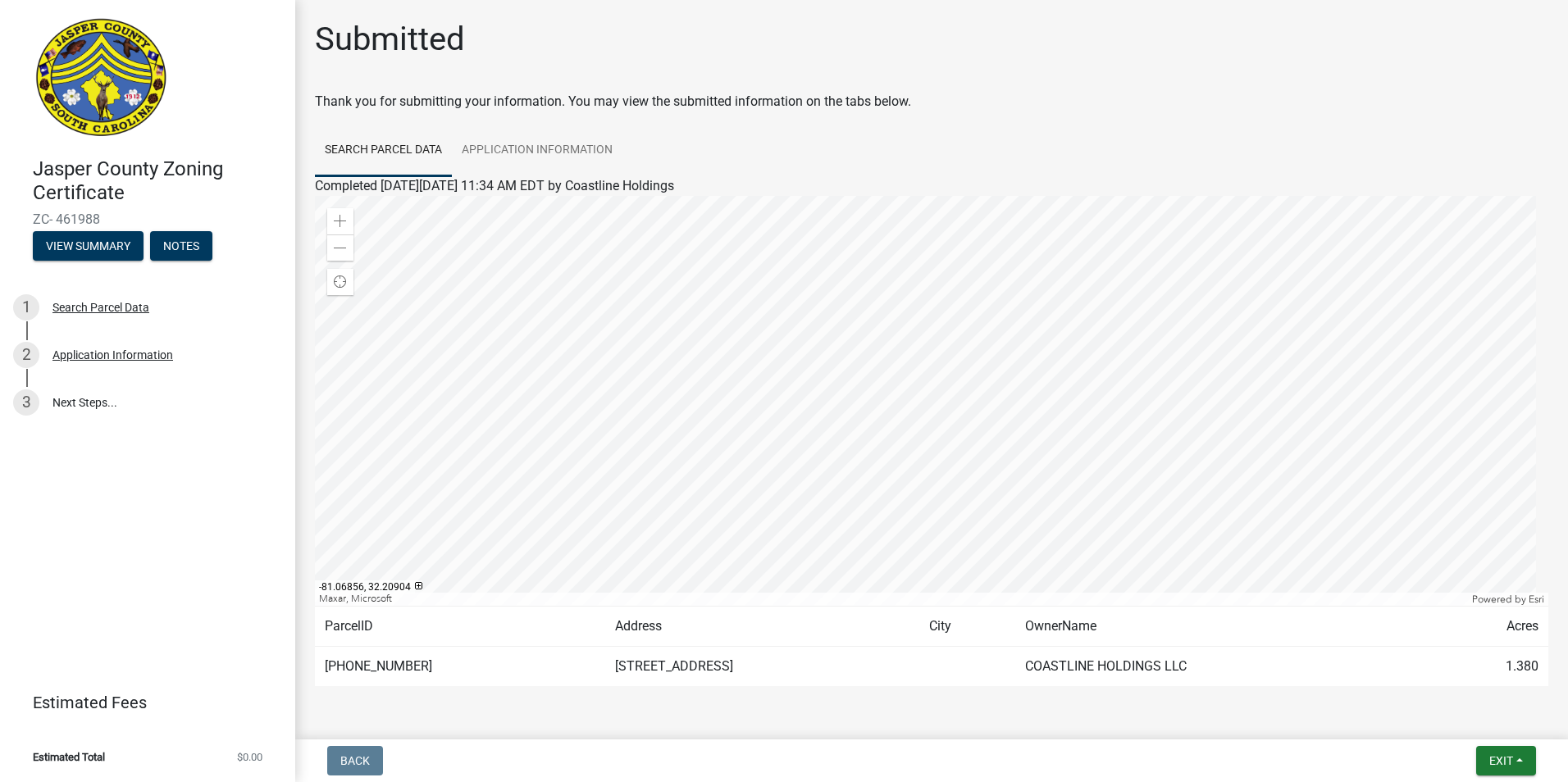
scroll to position [50, 0]
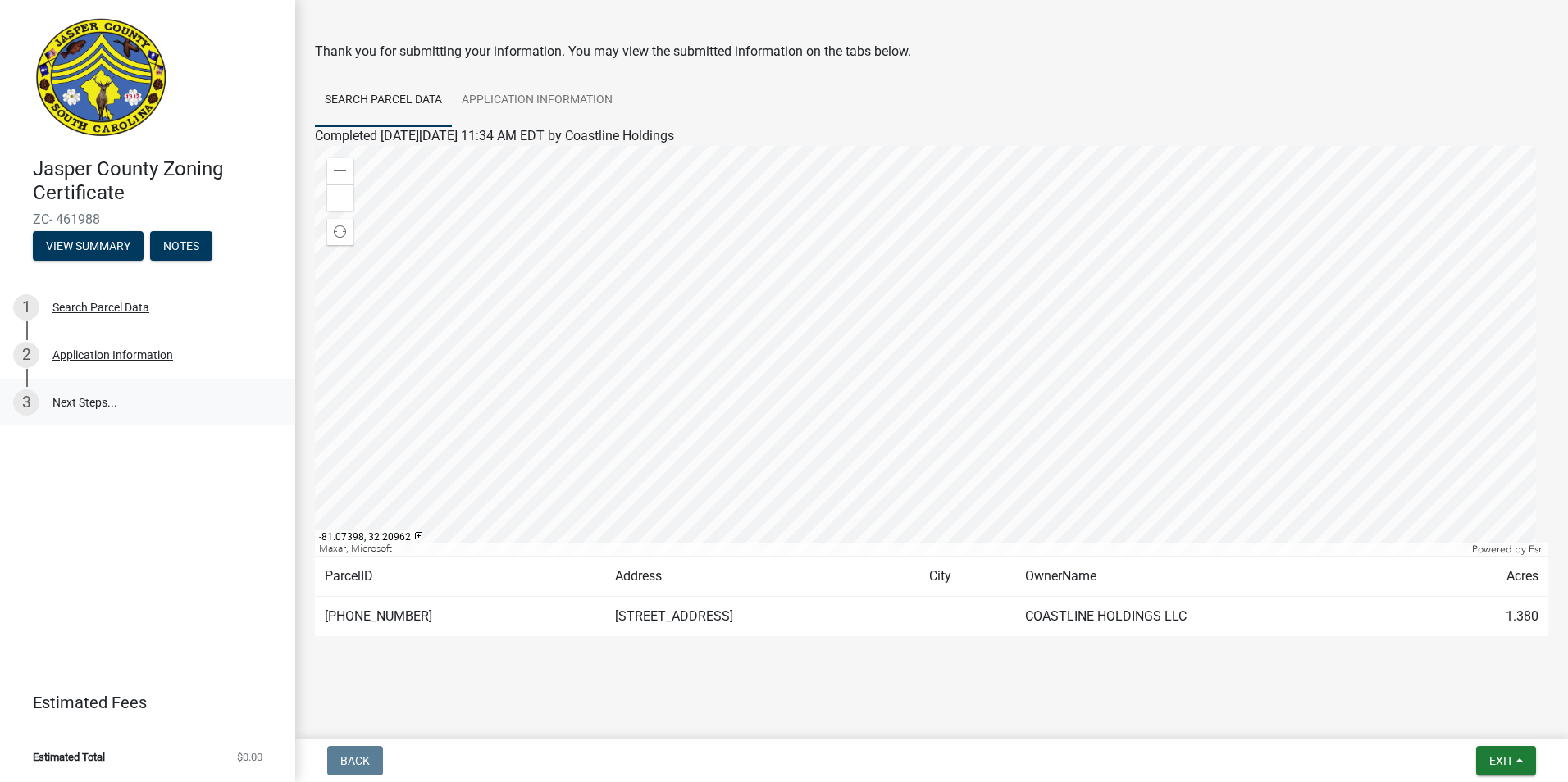
click at [83, 403] on link "3 Next Steps..." at bounding box center [147, 403] width 296 height 48
click at [86, 397] on link "3 Next Steps..." at bounding box center [147, 403] width 296 height 48
